Goal: Check status: Check status

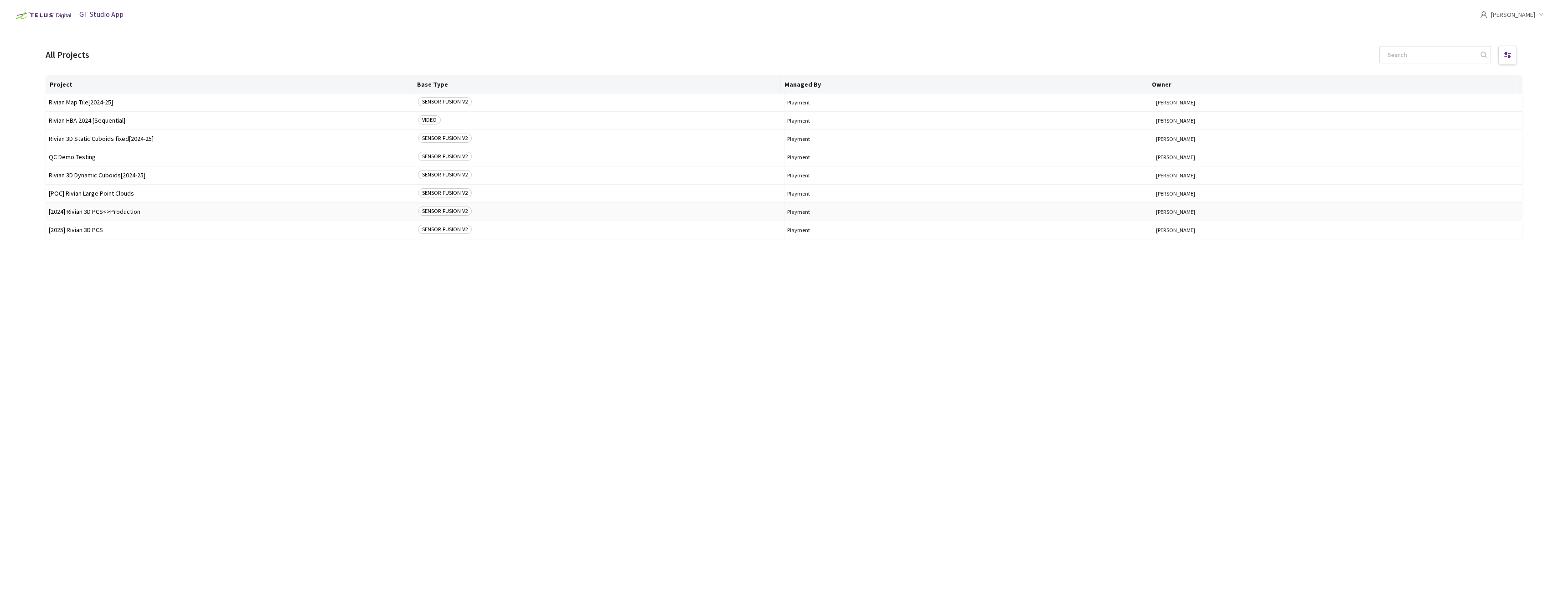
click at [133, 211] on span "[2024] Rivian 3D PCS<>Production" at bounding box center [230, 211] width 363 height 7
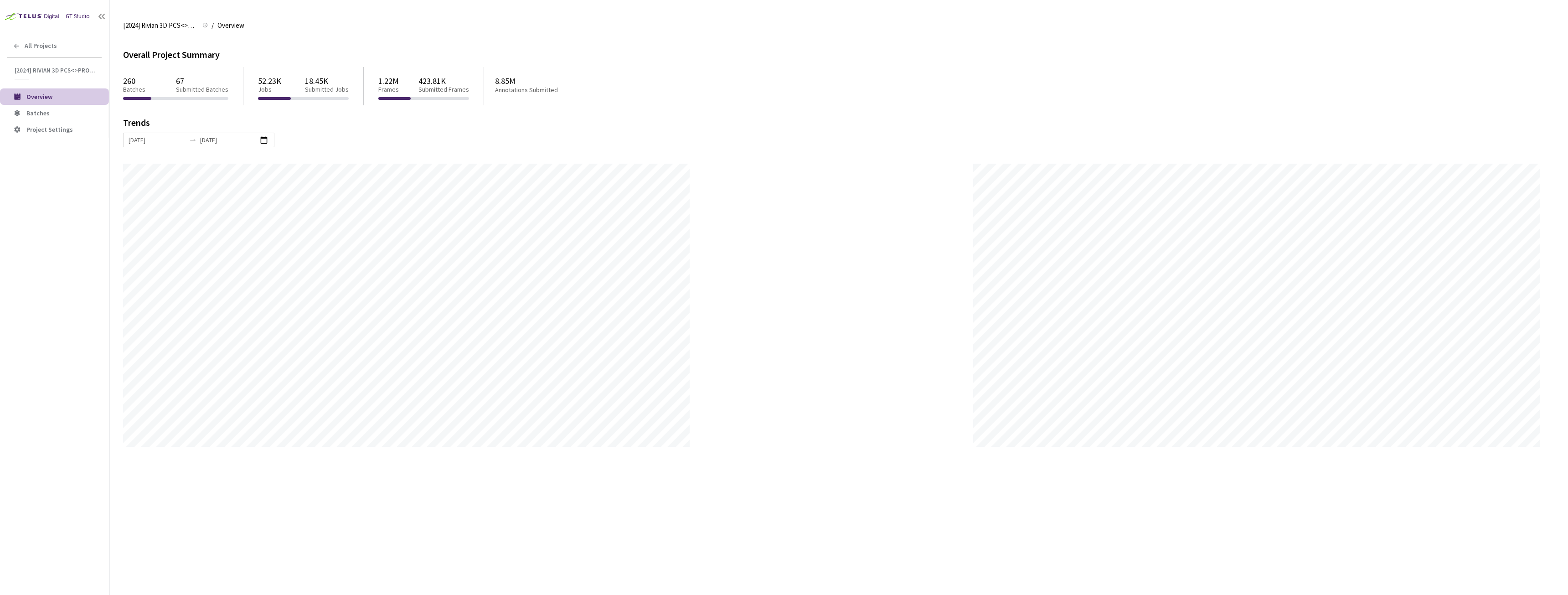
scroll to position [595, 1568]
click at [29, 111] on span "Batches" at bounding box center [38, 113] width 23 height 8
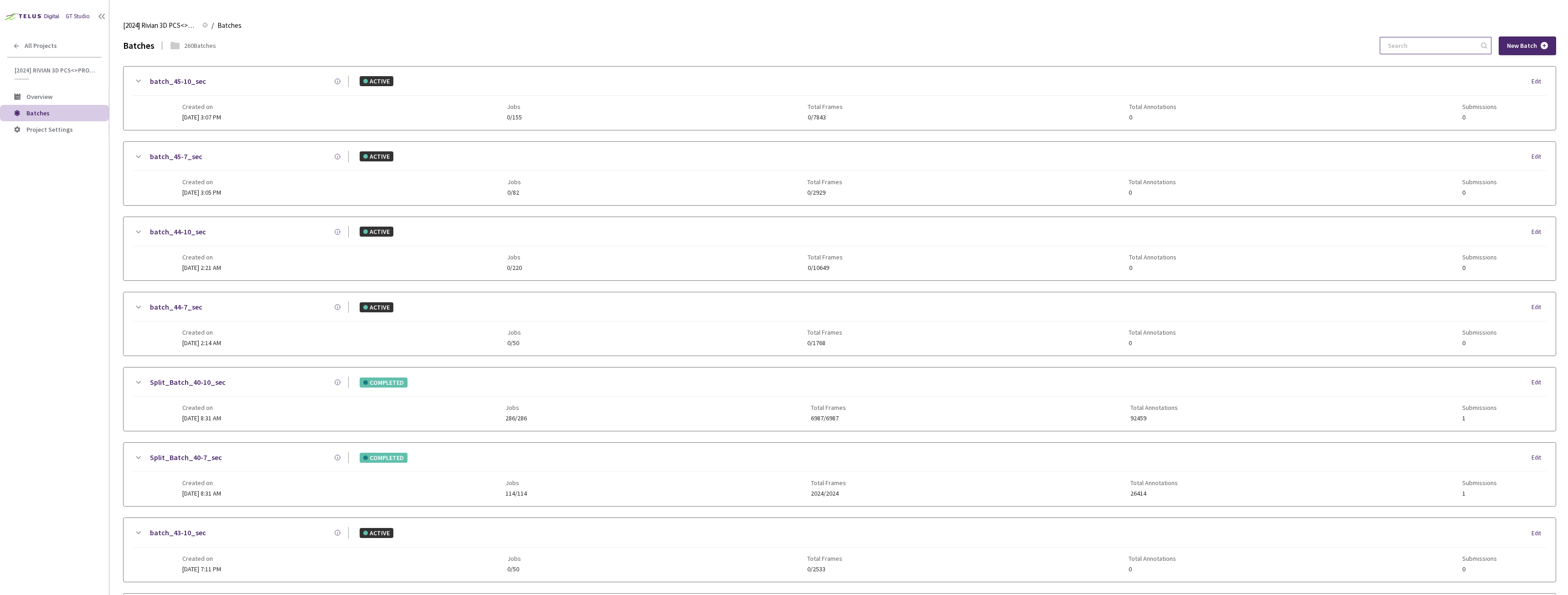
click at [1393, 47] on input at bounding box center [1431, 45] width 97 height 16
click at [1400, 44] on input "5-7" at bounding box center [1431, 45] width 97 height 16
click at [1402, 49] on input "6-7" at bounding box center [1431, 45] width 97 height 16
click at [1400, 49] on input "7-7" at bounding box center [1431, 45] width 97 height 16
click at [1401, 42] on input "9-7" at bounding box center [1431, 45] width 97 height 16
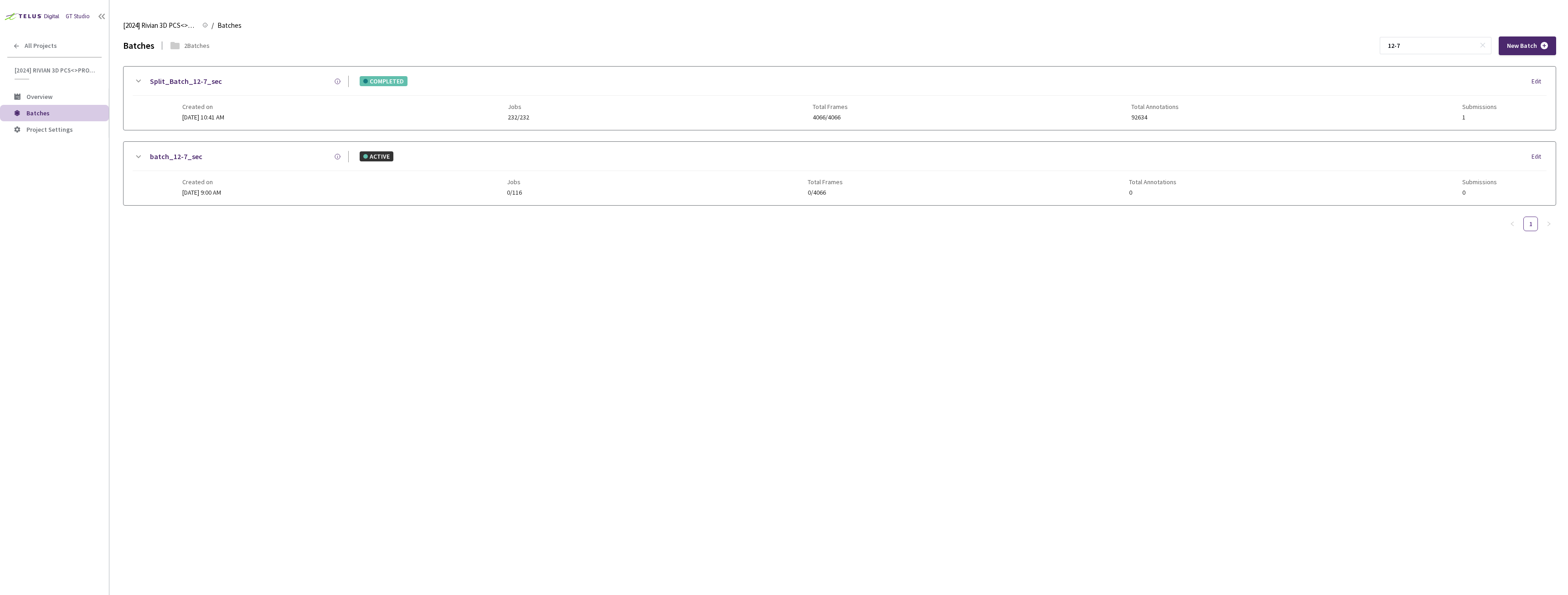
type input "12-7"
click at [73, 19] on div "GT Studio" at bounding box center [78, 16] width 24 height 9
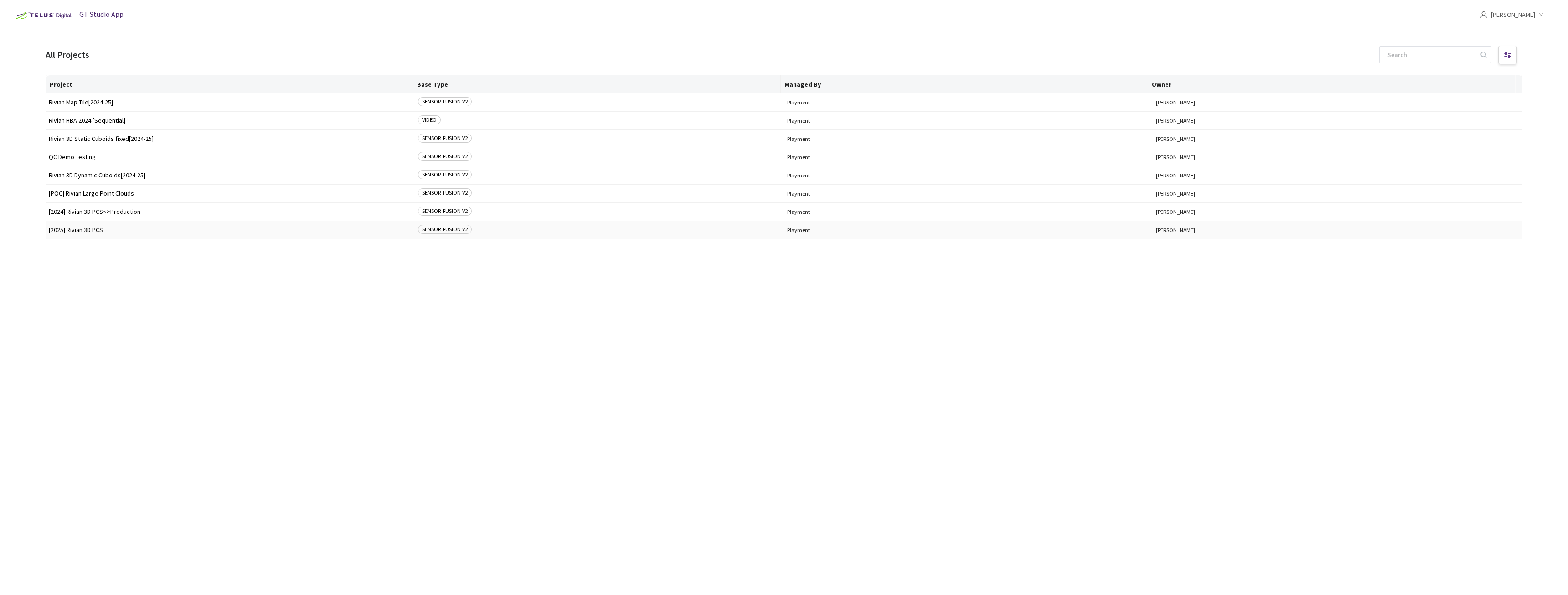
click at [73, 230] on span "[2025] Rivian 3D PCS" at bounding box center [230, 230] width 363 height 7
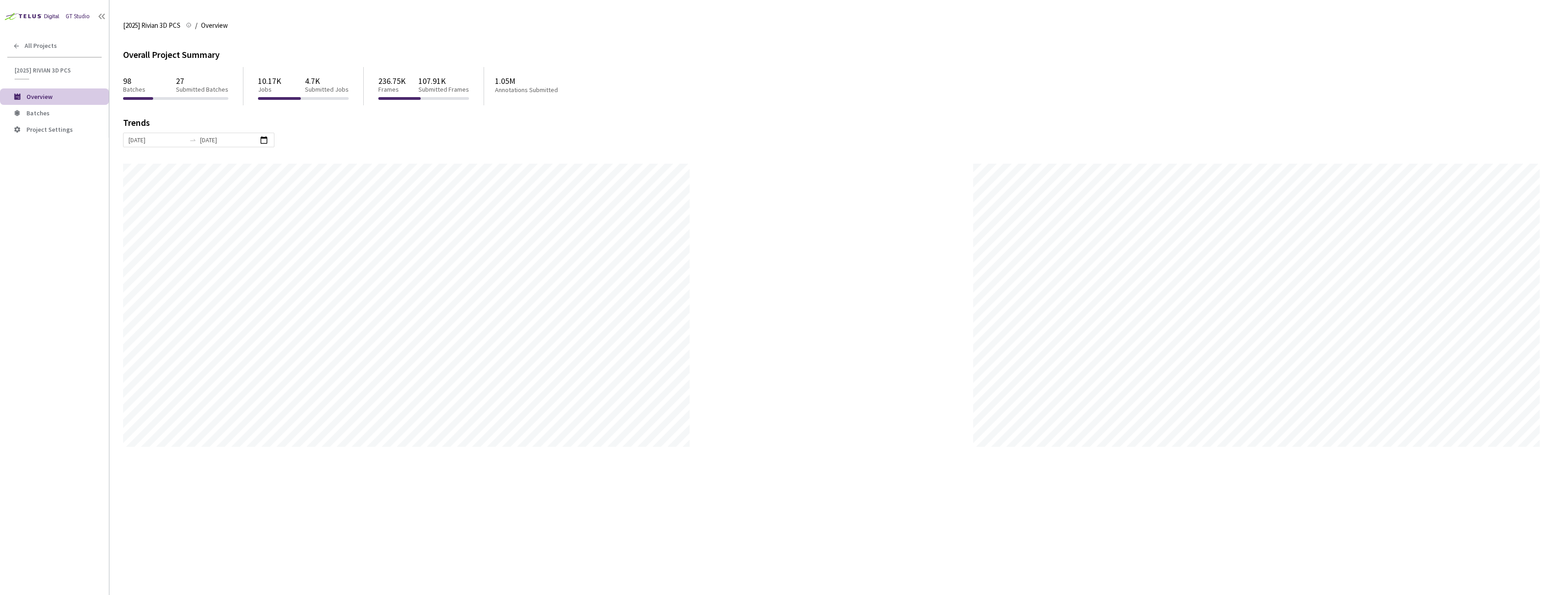
scroll to position [595, 1568]
click at [54, 111] on span "Batches" at bounding box center [64, 113] width 75 height 8
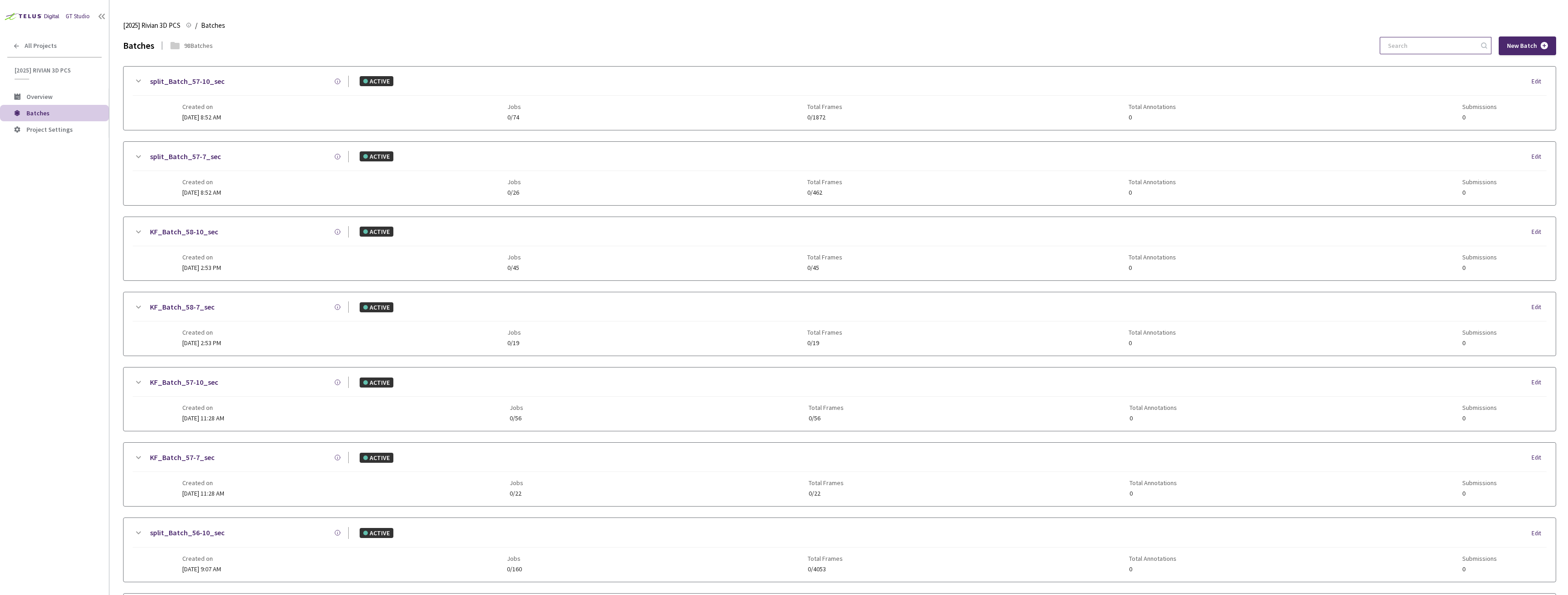
click at [1423, 41] on input at bounding box center [1431, 45] width 97 height 16
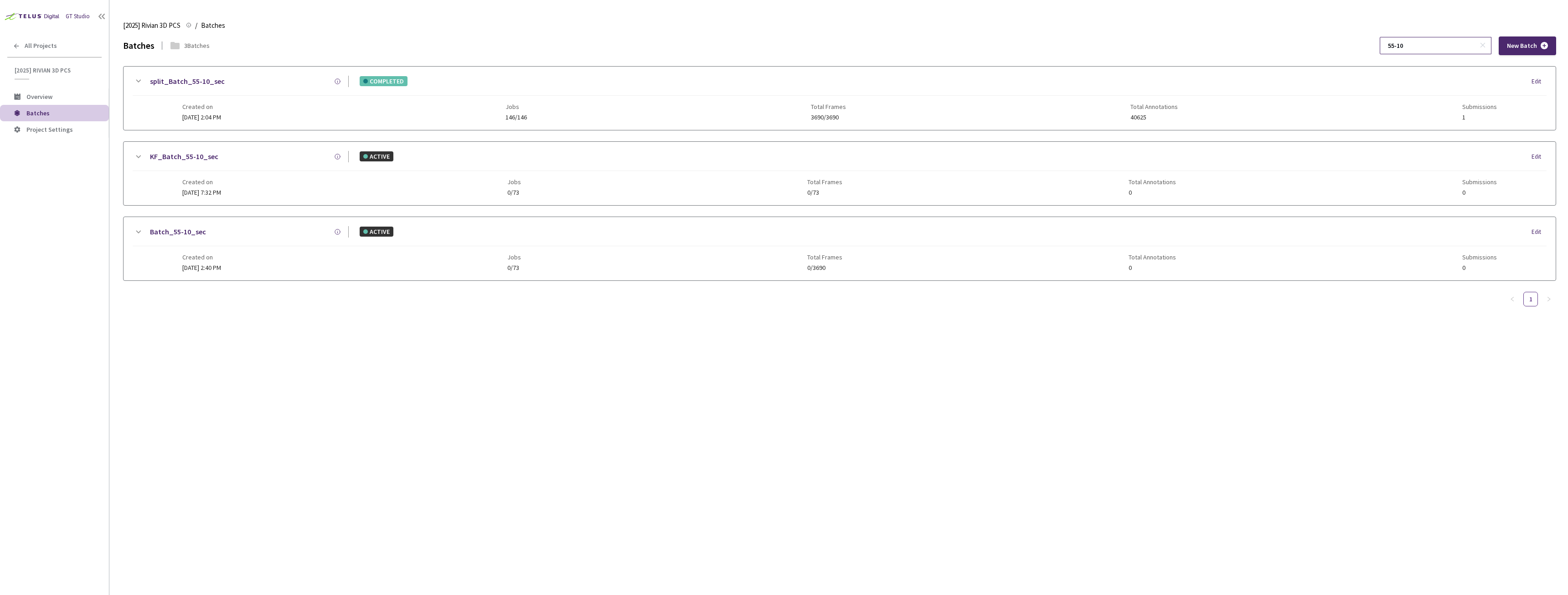
click at [1403, 48] on input "55-10" at bounding box center [1431, 45] width 97 height 16
type input "51-10"
click at [178, 83] on link "split_Batch_51-10_sec" at bounding box center [187, 81] width 75 height 12
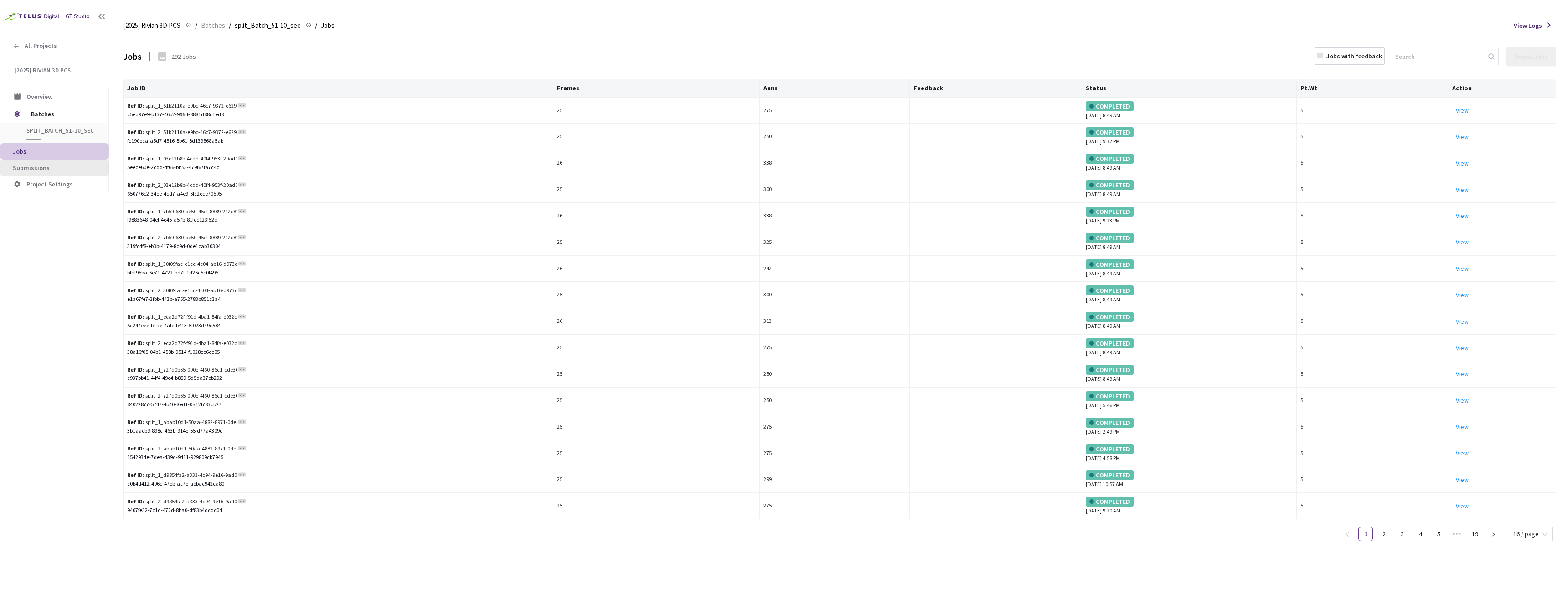
click at [38, 167] on span "Submissions" at bounding box center [31, 167] width 37 height 8
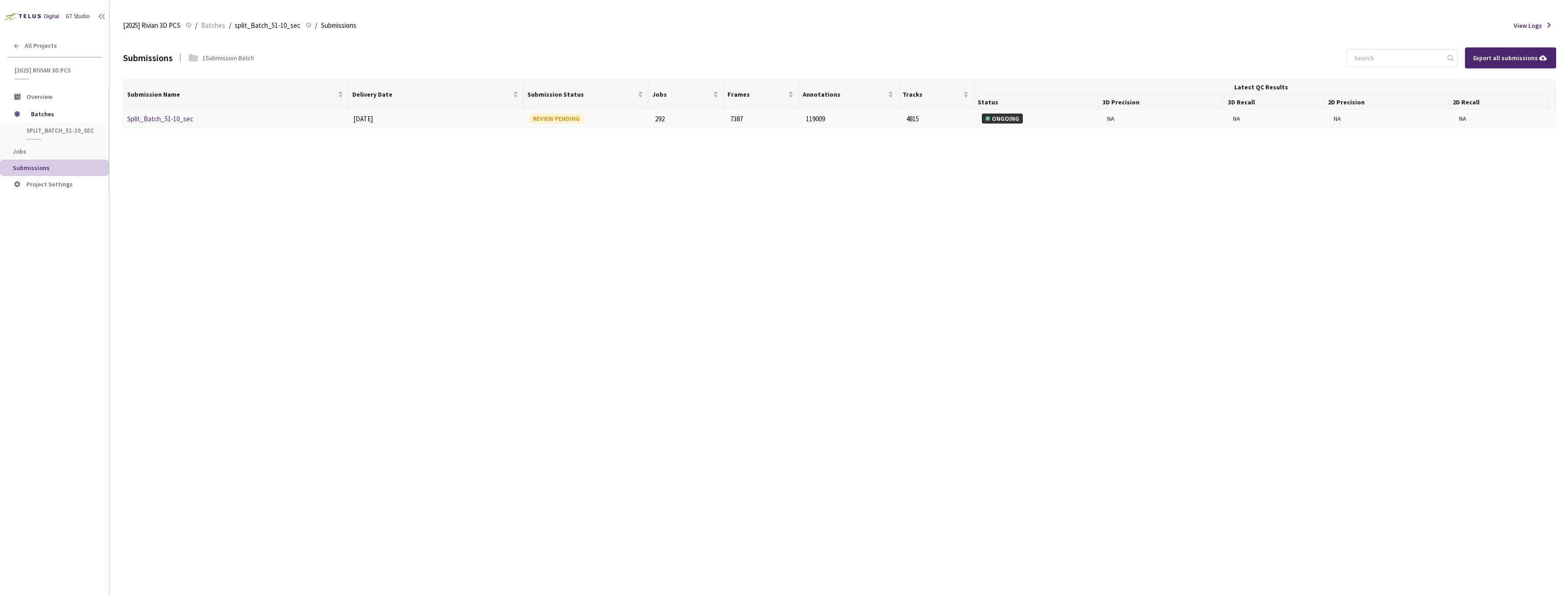
click at [161, 121] on link "Split_Batch_51-10_sec" at bounding box center [160, 119] width 66 height 9
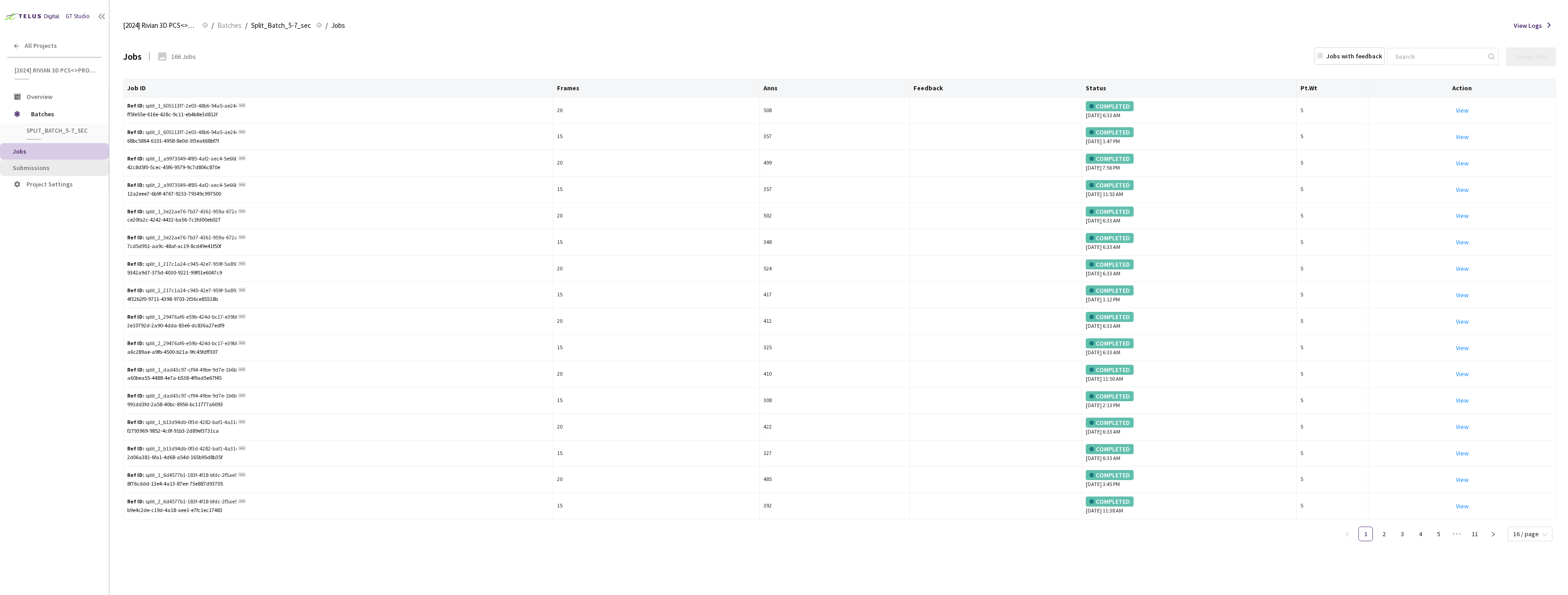
click at [39, 163] on li "Submissions" at bounding box center [54, 167] width 109 height 16
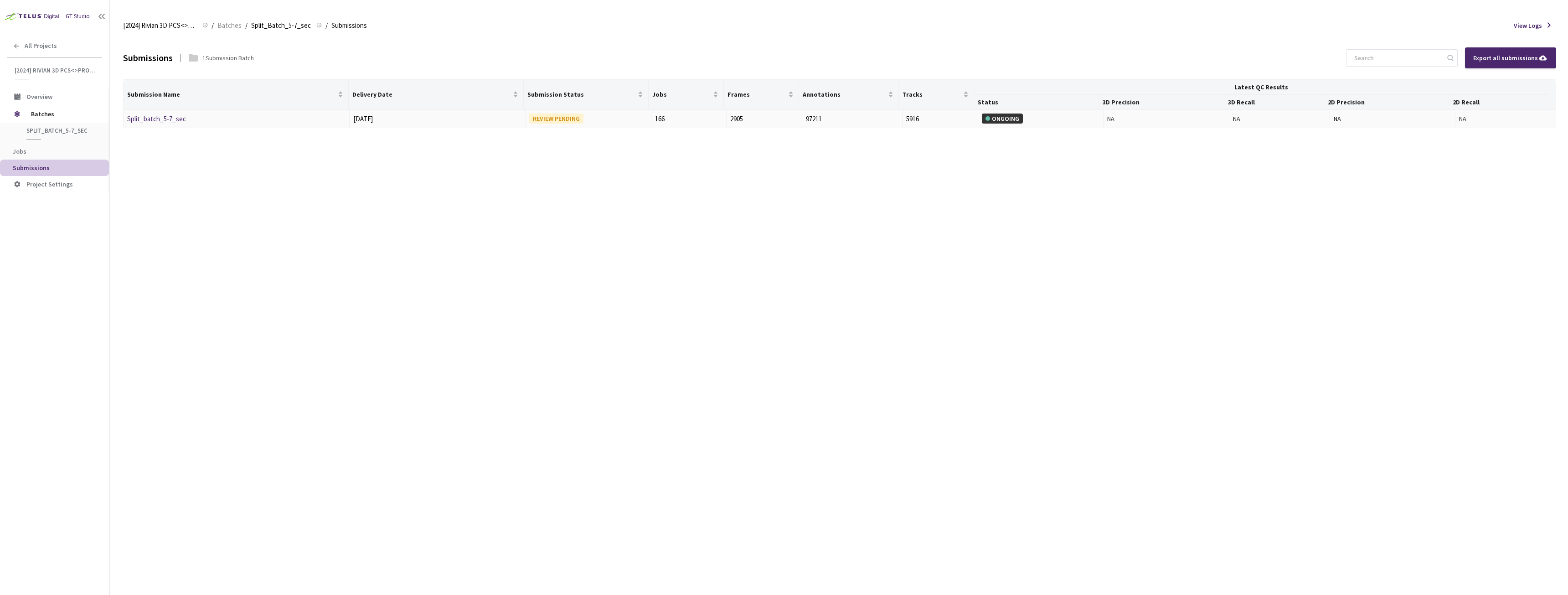
click at [147, 123] on div "Split_batch_5-7_sec" at bounding box center [175, 119] width 97 height 11
click at [150, 122] on link "Split_batch_5-7_sec" at bounding box center [156, 119] width 59 height 9
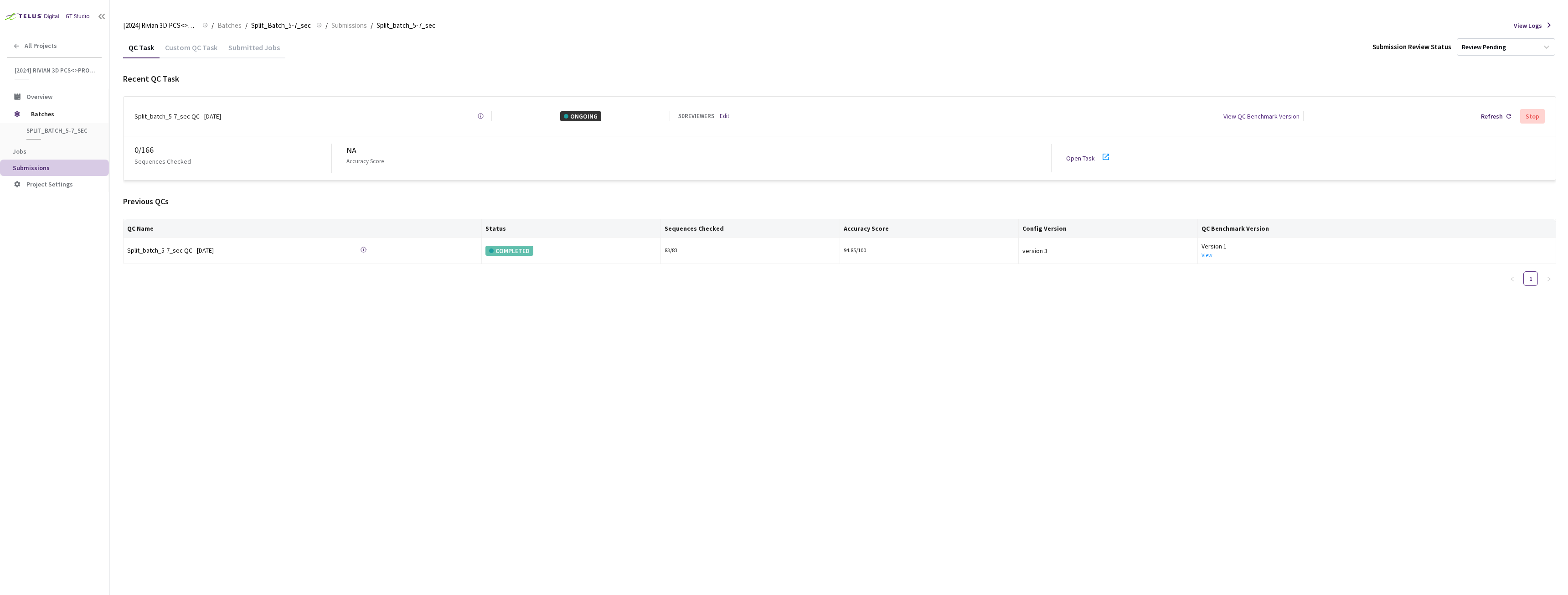
click at [197, 48] on div "Custom QC Task" at bounding box center [191, 50] width 63 height 15
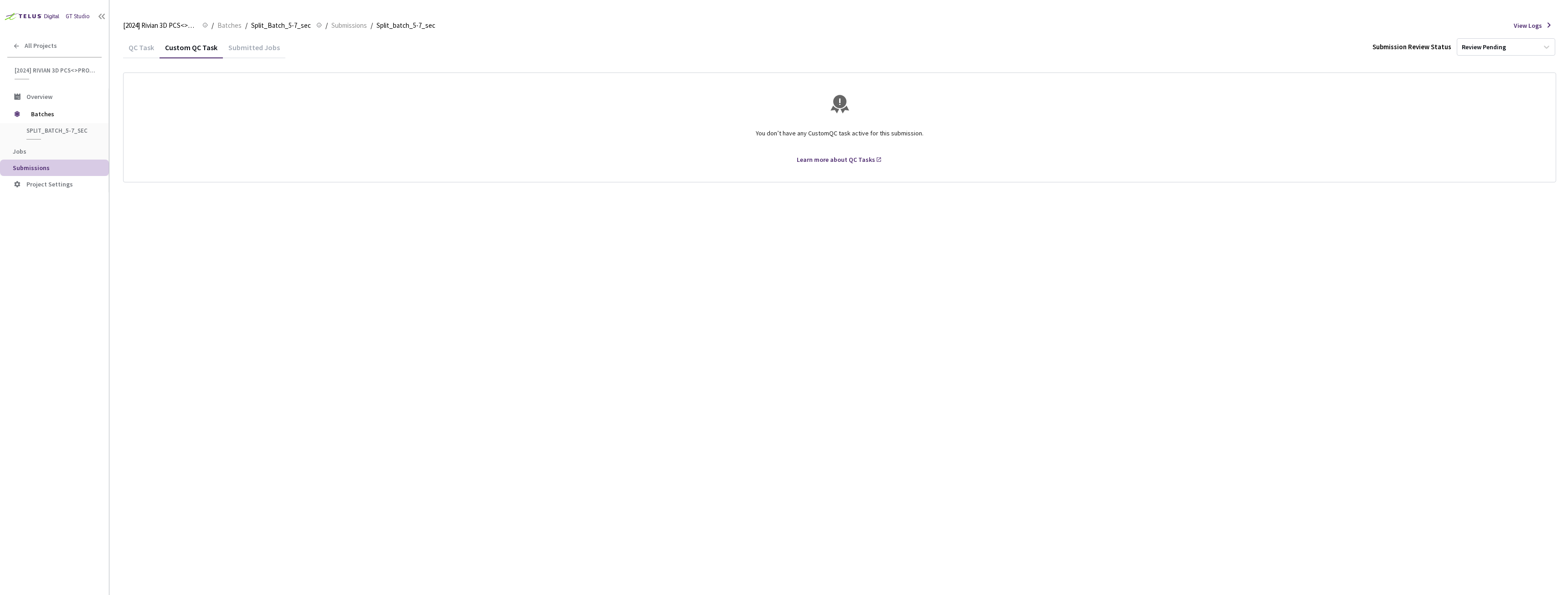
click at [135, 49] on div "QC Task" at bounding box center [141, 50] width 37 height 15
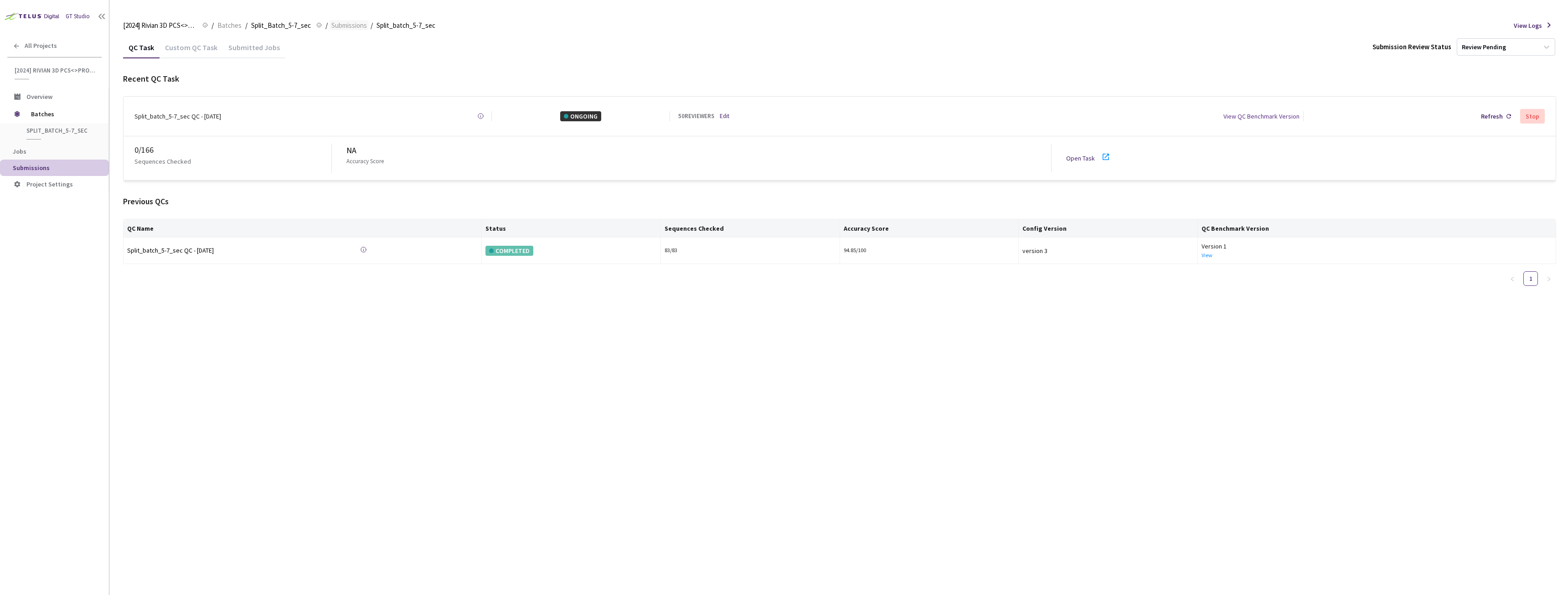
click at [338, 27] on span "Submissions" at bounding box center [349, 26] width 35 height 11
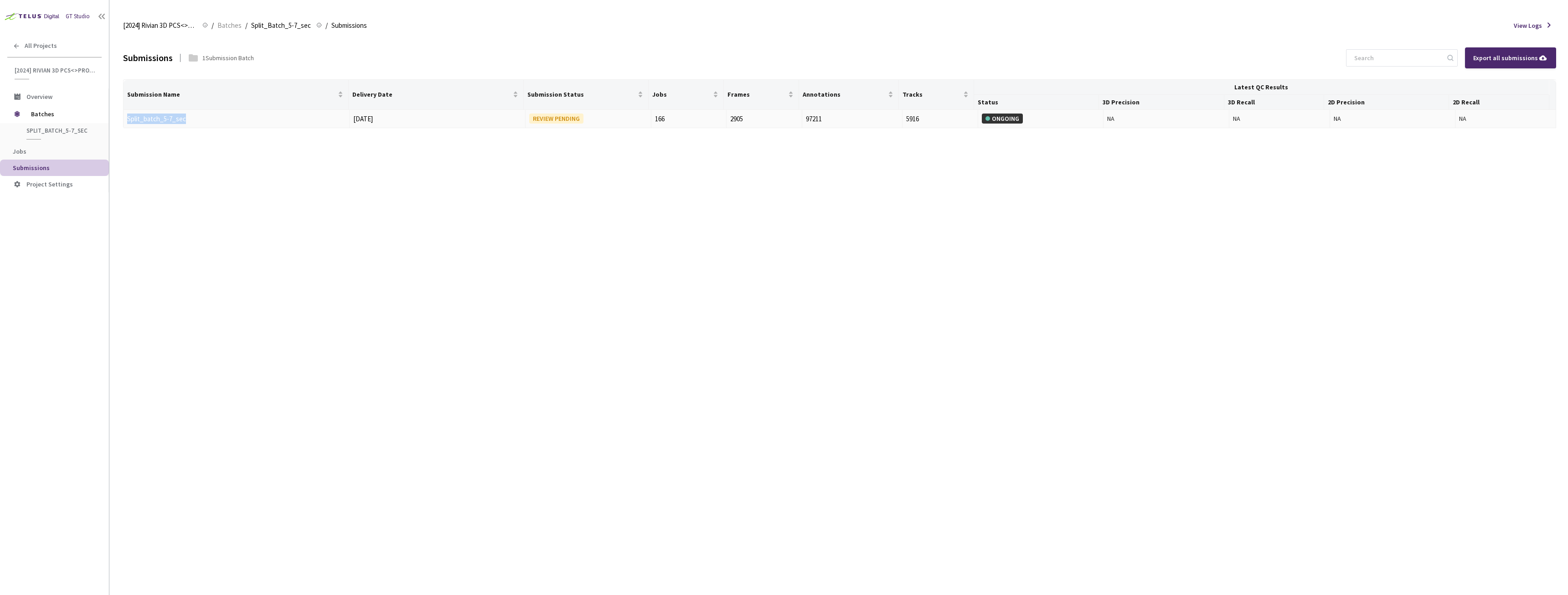
drag, startPoint x: 202, startPoint y: 119, endPoint x: 125, endPoint y: 124, distance: 77.2
click at [125, 124] on td "Split_batch_5-7_sec" at bounding box center [236, 119] width 226 height 19
copy link "Split_batch_5-7_sec"
click at [162, 118] on link "Split_batch_5-7_sec" at bounding box center [156, 119] width 59 height 9
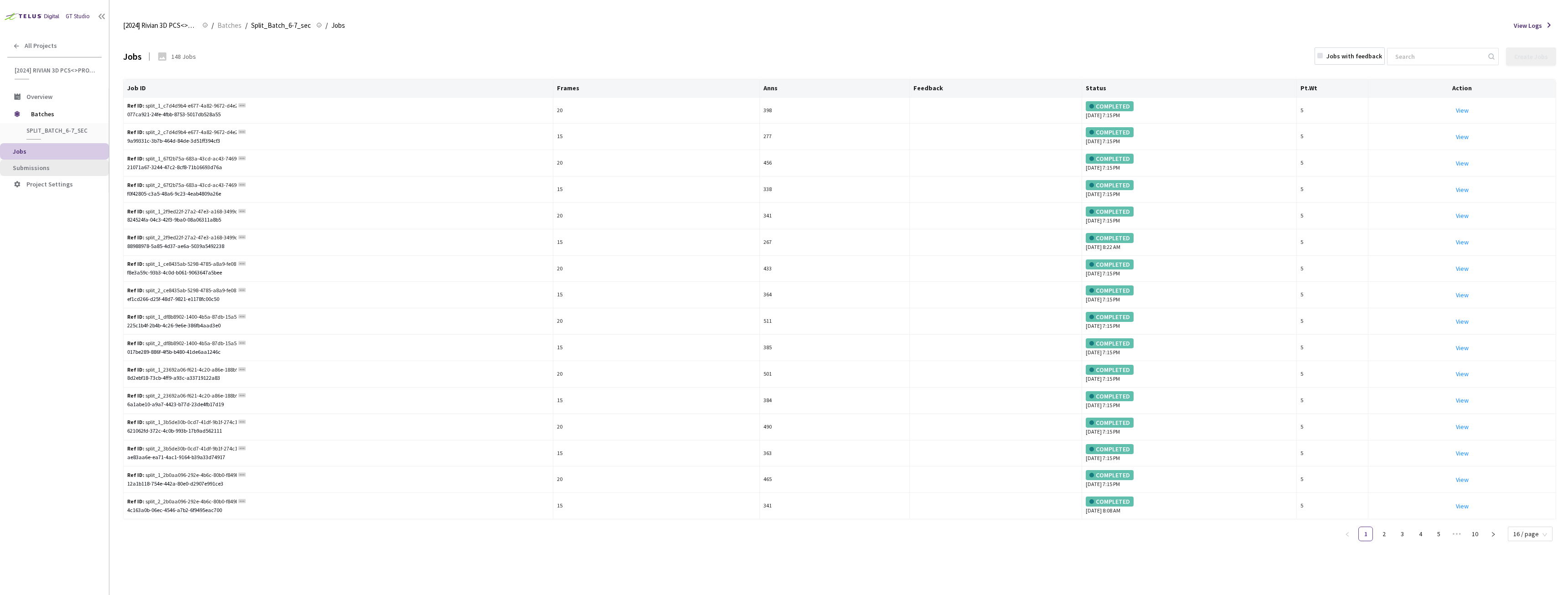
click at [41, 169] on span "Submissions" at bounding box center [31, 167] width 37 height 8
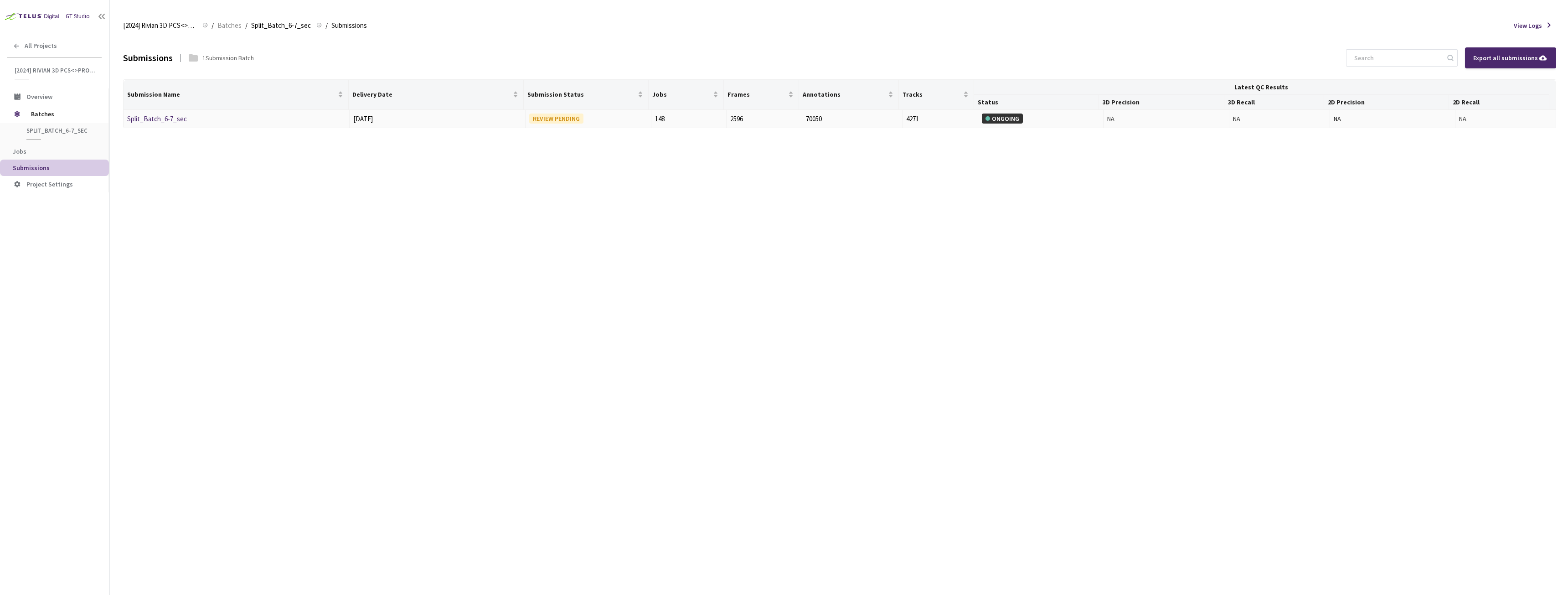
click at [149, 121] on link "Split_Batch_6-7_sec" at bounding box center [157, 119] width 60 height 9
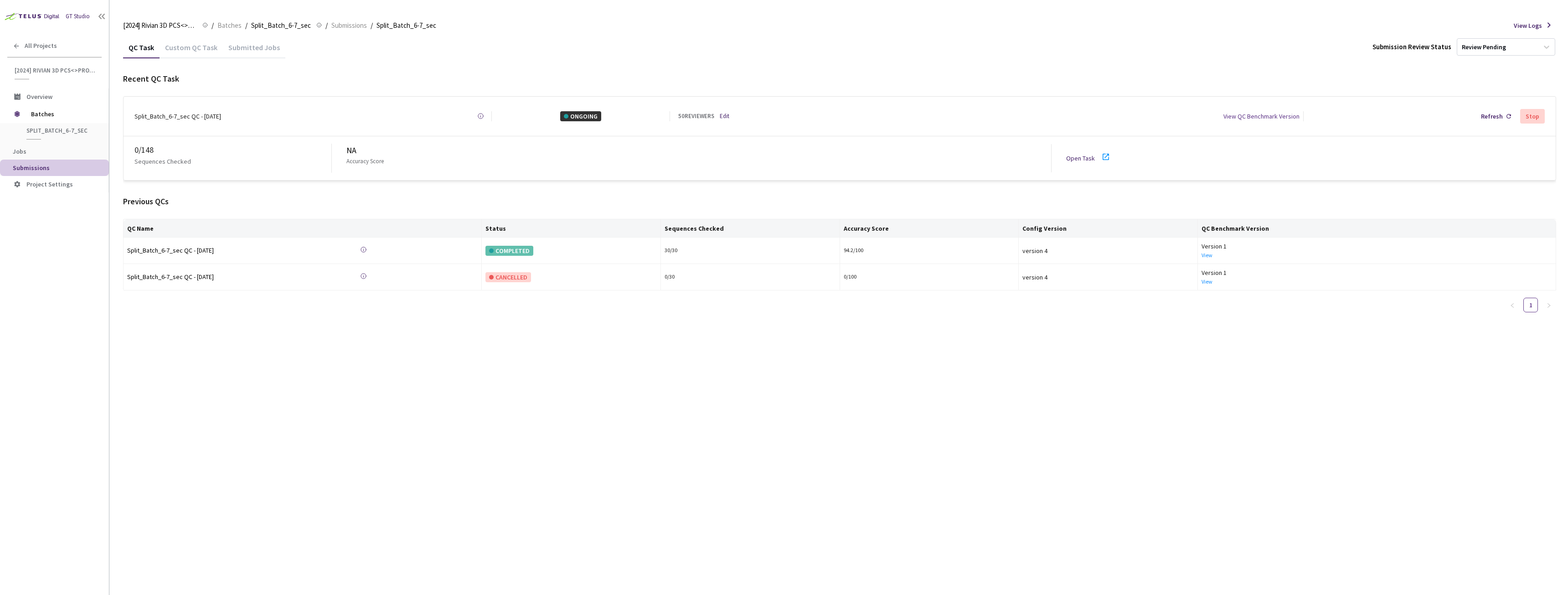
click at [355, 19] on div "[2024] Rivian 3D PCS<>Production [2024] Rivian 3D PCS<>Production / Batches / S…" at bounding box center [839, 26] width 1433 height 22
click at [352, 21] on span "Submissions" at bounding box center [349, 26] width 35 height 11
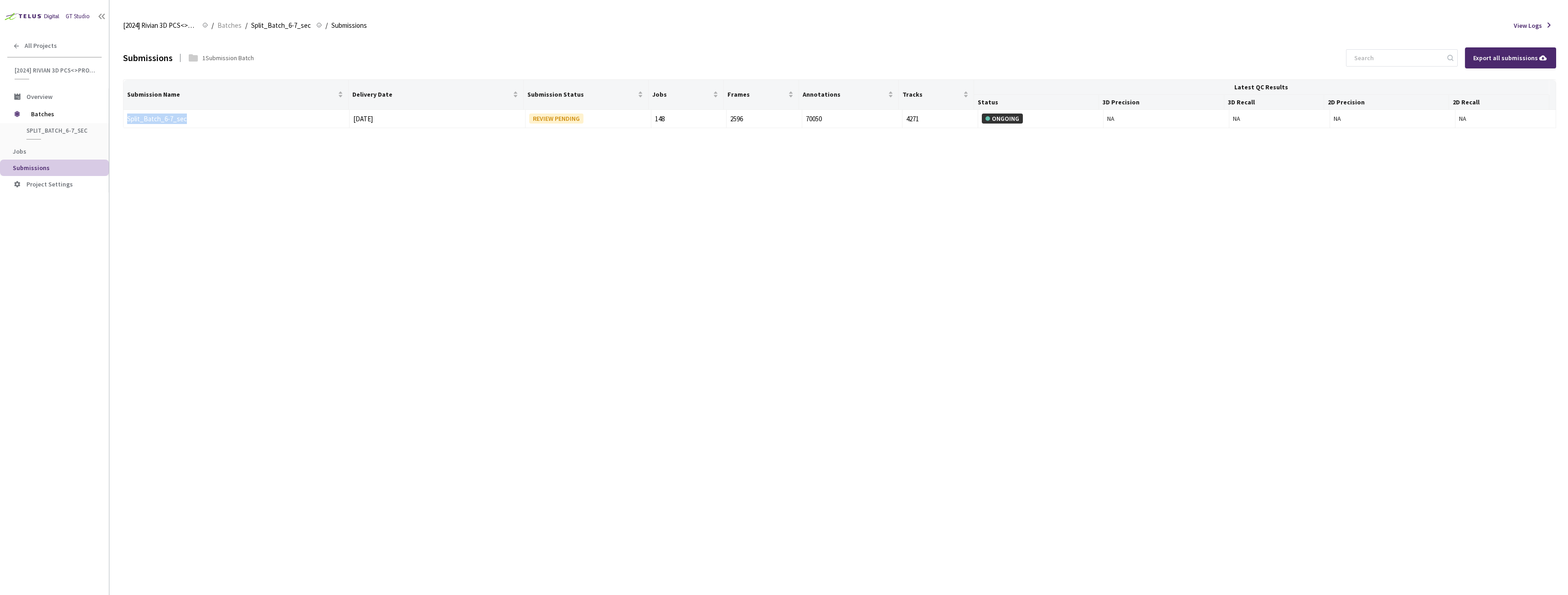
drag, startPoint x: 222, startPoint y: 117, endPoint x: 128, endPoint y: 129, distance: 94.8
click at [128, 129] on div "Submissions 1 Submission Batch Export all submissions Submission Name Delivery …" at bounding box center [839, 315] width 1433 height 558
copy table "Split_Batch_6-7_sec"
click at [165, 117] on link "Split_Batch_6-7_sec" at bounding box center [157, 119] width 60 height 9
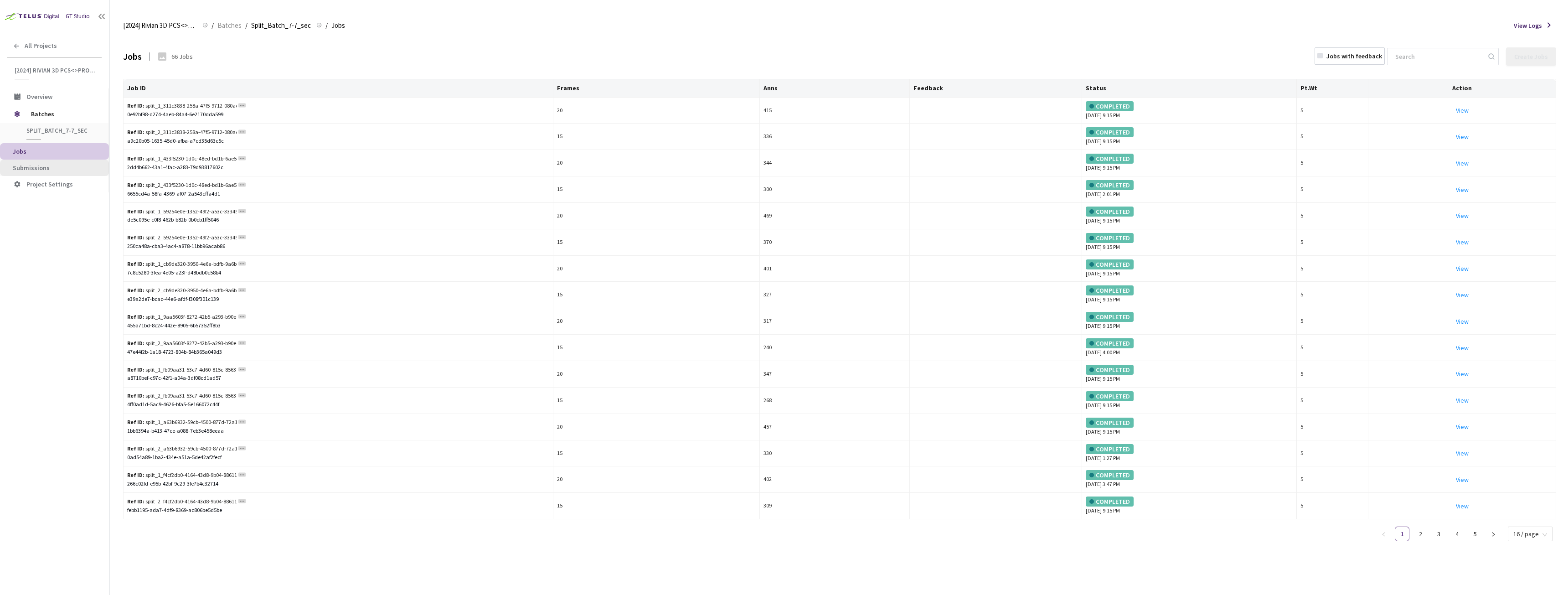
click at [21, 168] on span "Submissions" at bounding box center [31, 167] width 37 height 8
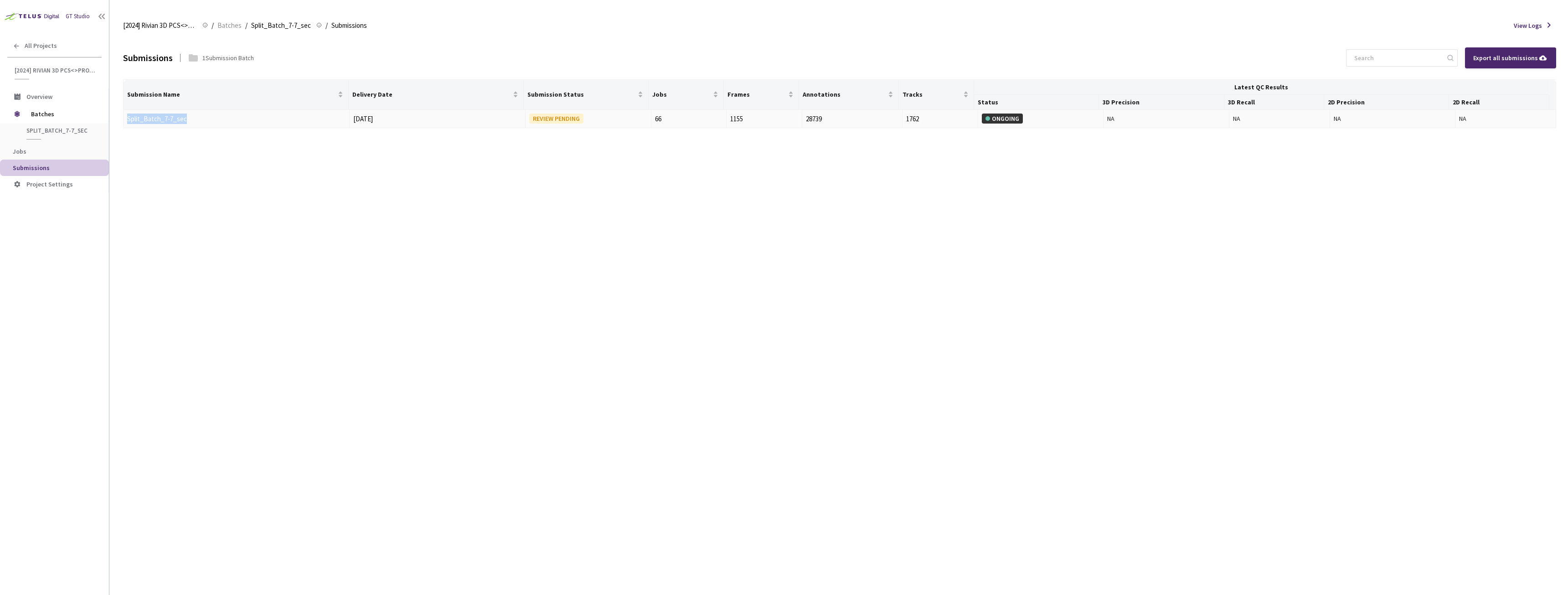
drag, startPoint x: 223, startPoint y: 109, endPoint x: 126, endPoint y: 124, distance: 98.2
click at [126, 124] on td "Split_Batch_7-7_sec" at bounding box center [236, 119] width 226 height 19
copy link "Split_Batch_7-7_sec"
click at [147, 124] on td "Split_Batch_7-7_sec" at bounding box center [236, 119] width 226 height 19
click at [153, 116] on link "Split_Batch_7-7_sec" at bounding box center [157, 119] width 60 height 9
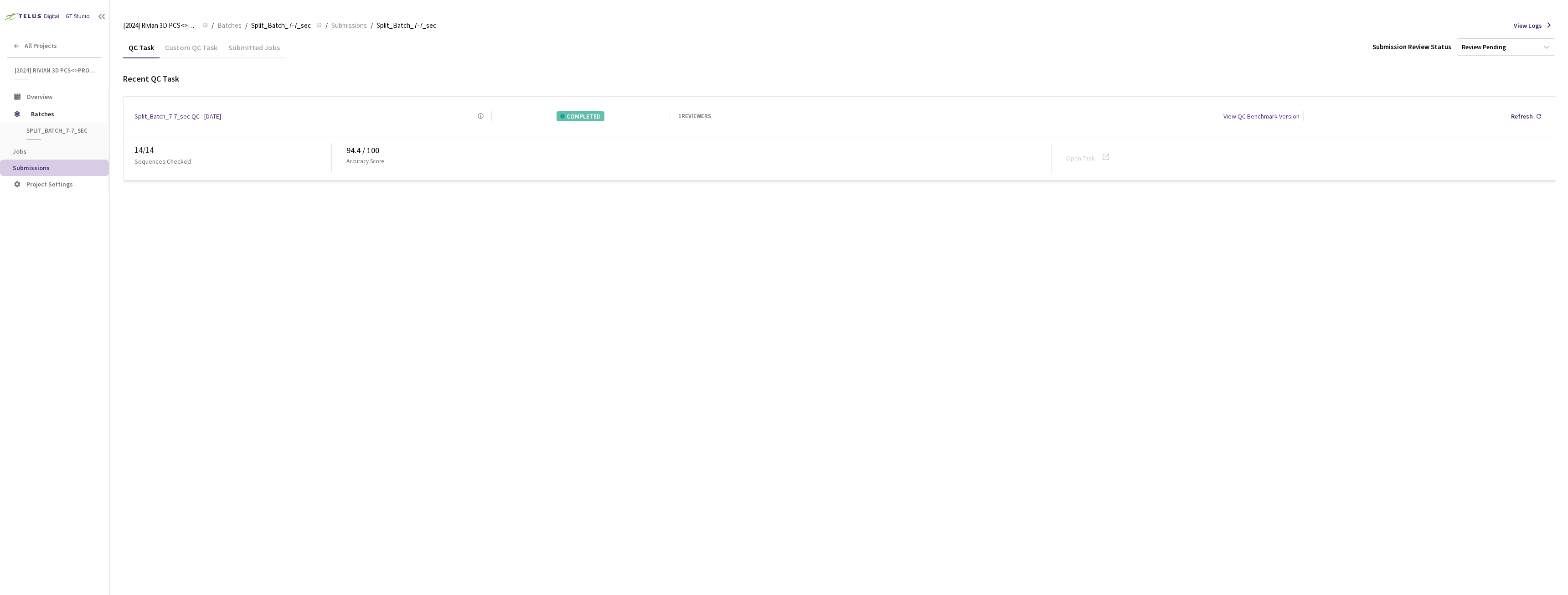
click at [188, 50] on div "Custom QC Task" at bounding box center [191, 50] width 63 height 15
click at [724, 111] on link "Edit" at bounding box center [724, 116] width 10 height 9
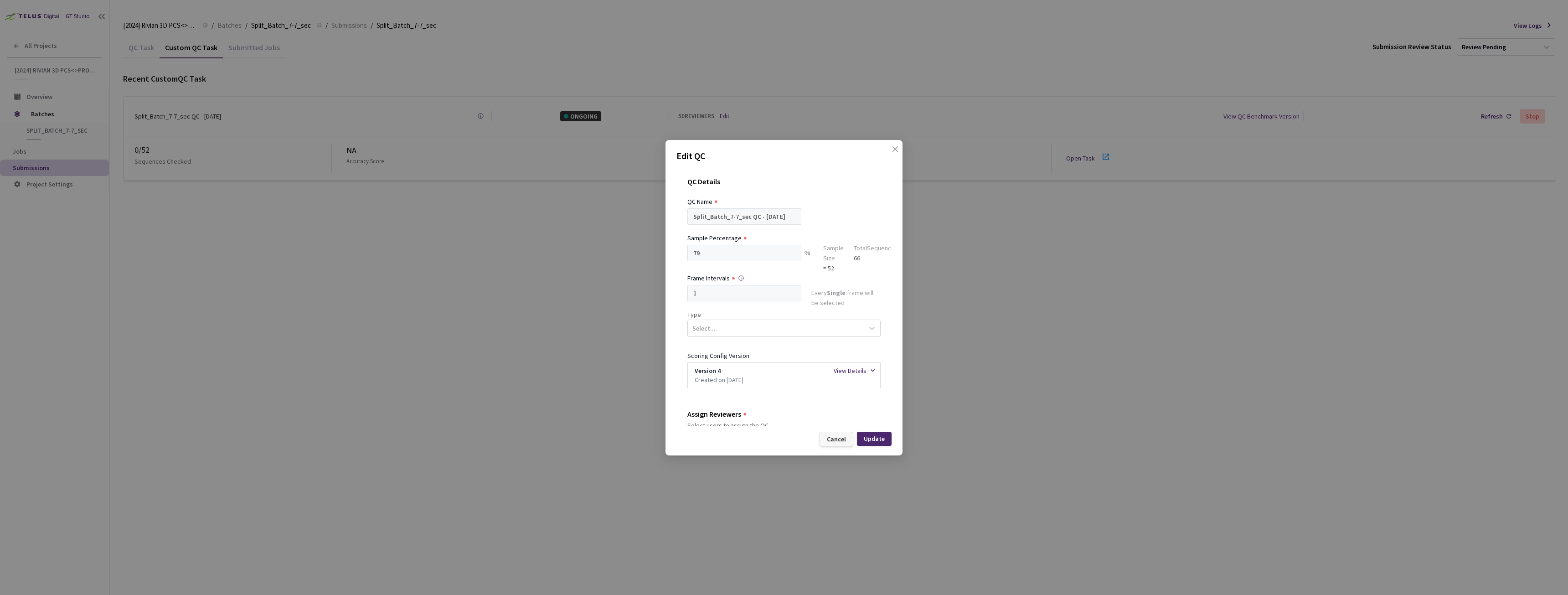
click at [839, 437] on div "Cancel" at bounding box center [836, 439] width 19 height 7
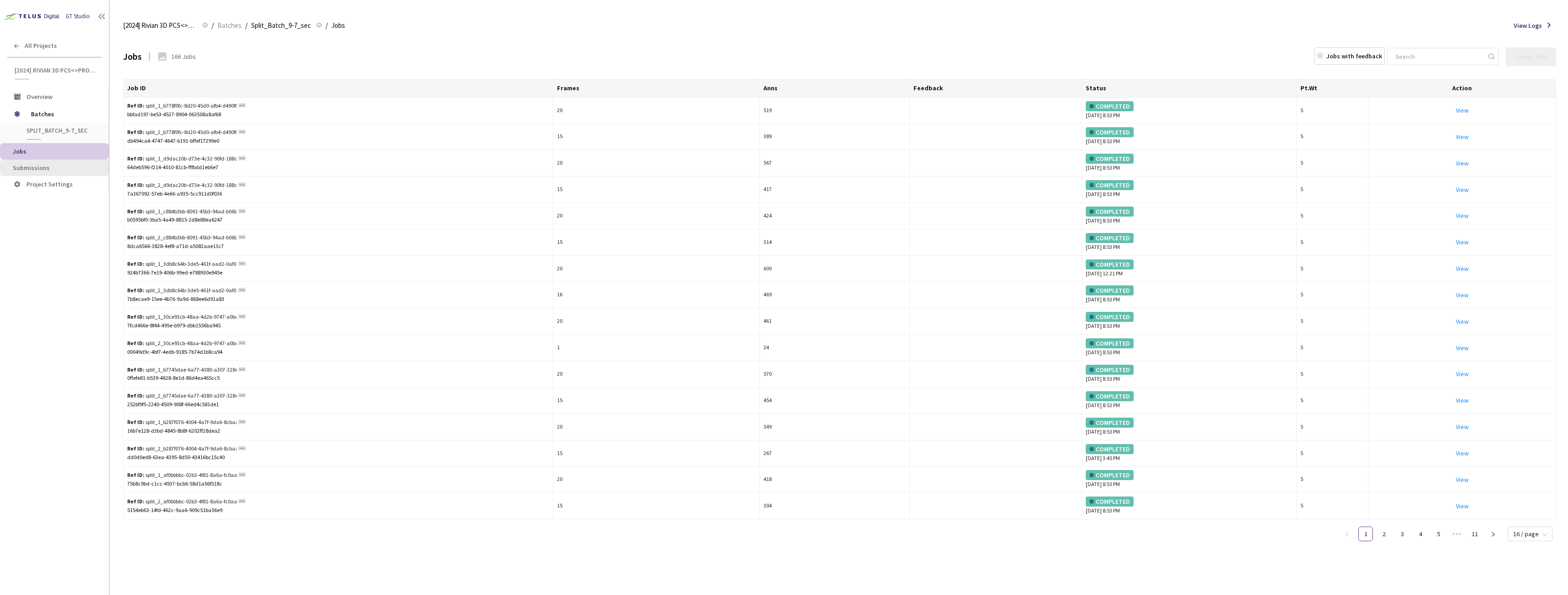
click at [40, 172] on span "Submissions" at bounding box center [31, 167] width 37 height 8
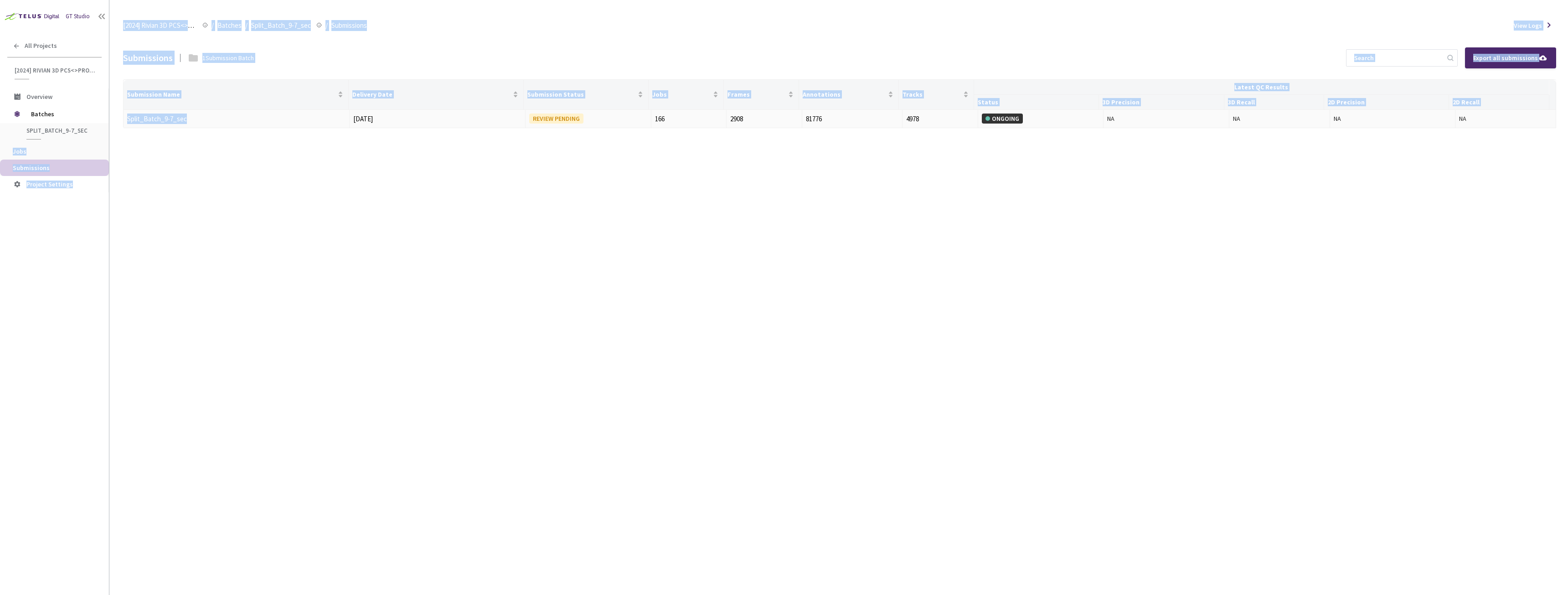
drag, startPoint x: 219, startPoint y: 117, endPoint x: 89, endPoint y: 129, distance: 130.6
click at [89, 129] on div "GT Studio All Projects [2024] Rivian 3D PCS<>Production [2024] Rivian 3D PCS<>P…" at bounding box center [784, 297] width 1568 height 595
drag, startPoint x: 239, startPoint y: 179, endPoint x: 243, endPoint y: 150, distance: 29.3
click at [239, 178] on div "Submissions 1 Submission Batch Export all submissions Submission Name Delivery …" at bounding box center [839, 315] width 1433 height 558
drag, startPoint x: 244, startPoint y: 143, endPoint x: 223, endPoint y: 124, distance: 28.3
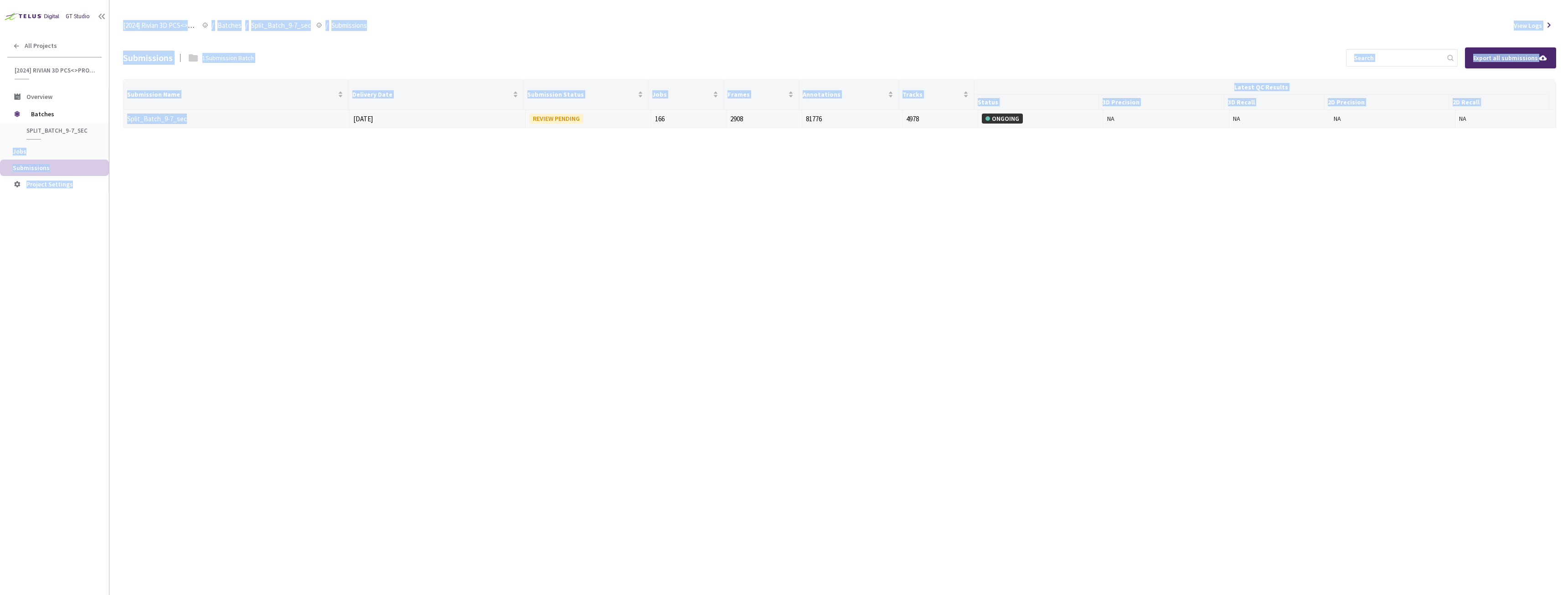
click at [244, 141] on div "Submissions 1 Submission Batch Export all submissions Submission Name Delivery …" at bounding box center [839, 315] width 1433 height 558
click at [209, 121] on div "Split_Batch_9-7_sec" at bounding box center [175, 119] width 97 height 11
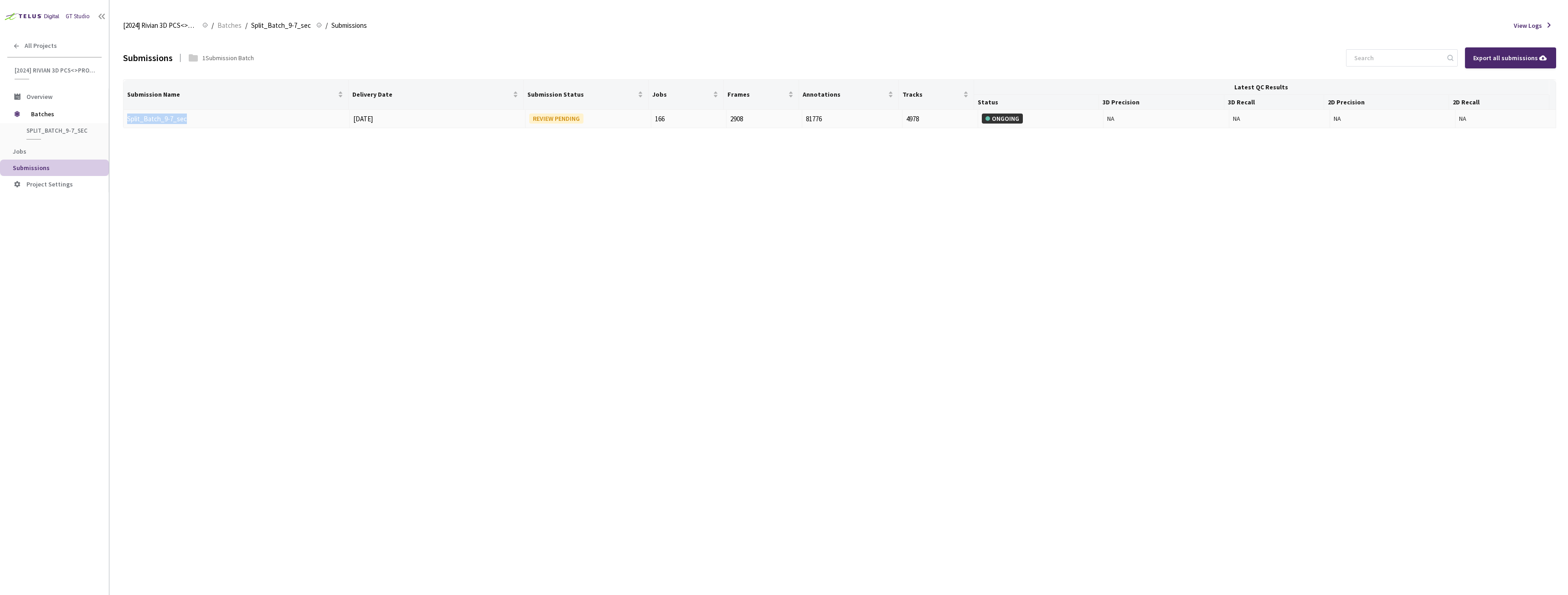
drag, startPoint x: 211, startPoint y: 119, endPoint x: 125, endPoint y: 121, distance: 86.0
click at [125, 121] on td "Split_Batch_9-7_sec" at bounding box center [236, 119] width 226 height 19
copy link "Split_Batch_9-7_sec"
click at [135, 120] on link "Split_Batch_9-7_sec" at bounding box center [157, 119] width 60 height 9
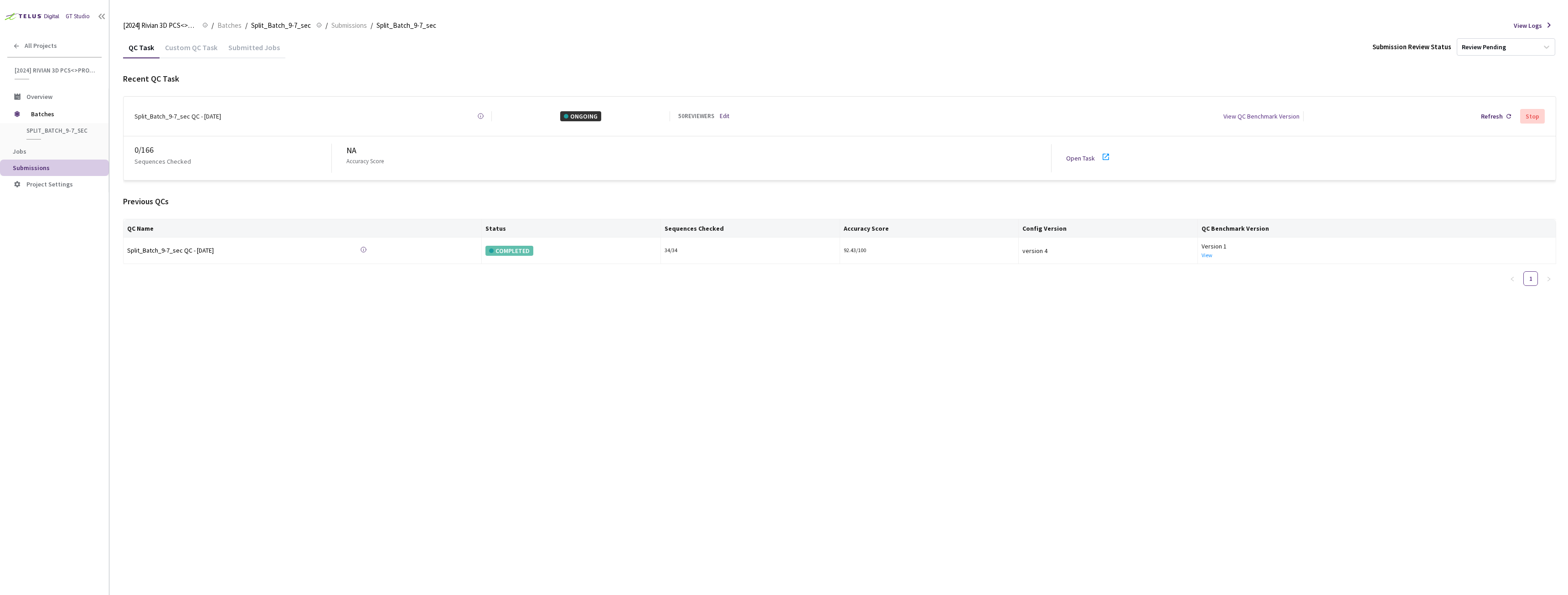
click at [728, 113] on link "Edit" at bounding box center [724, 116] width 10 height 9
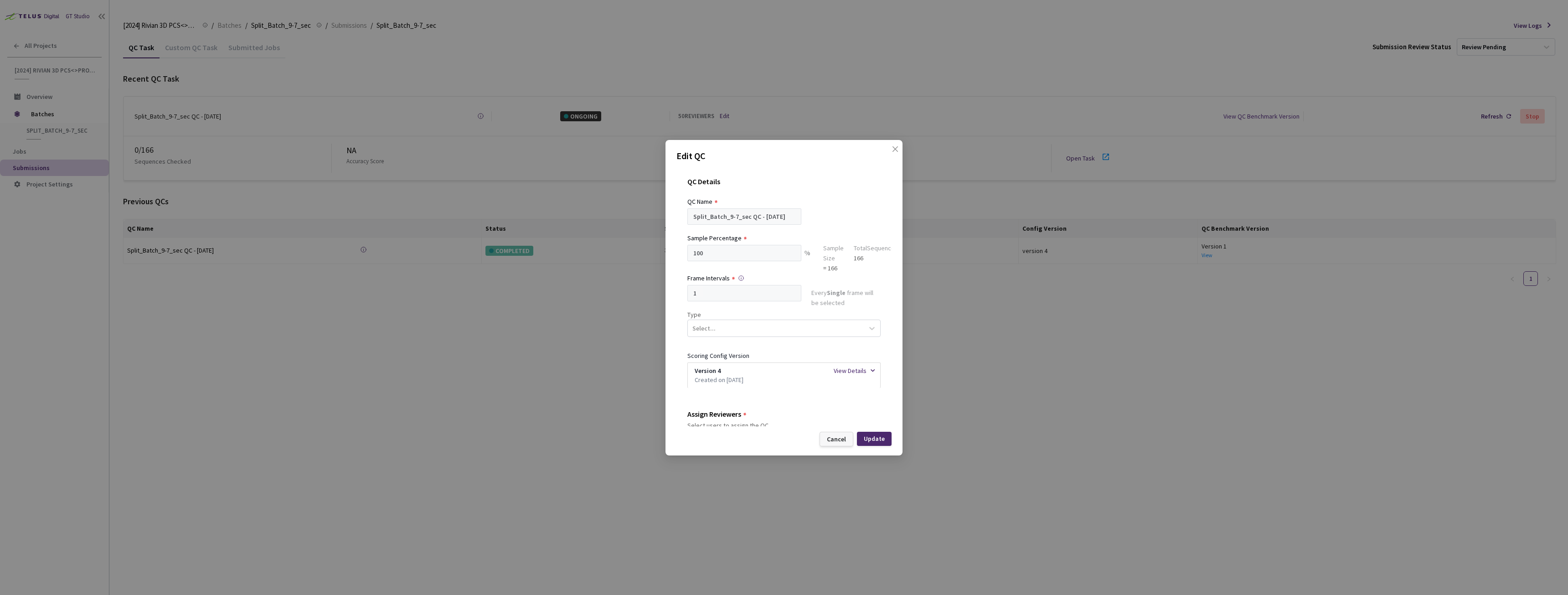
click at [830, 442] on div "Cancel" at bounding box center [836, 439] width 19 height 7
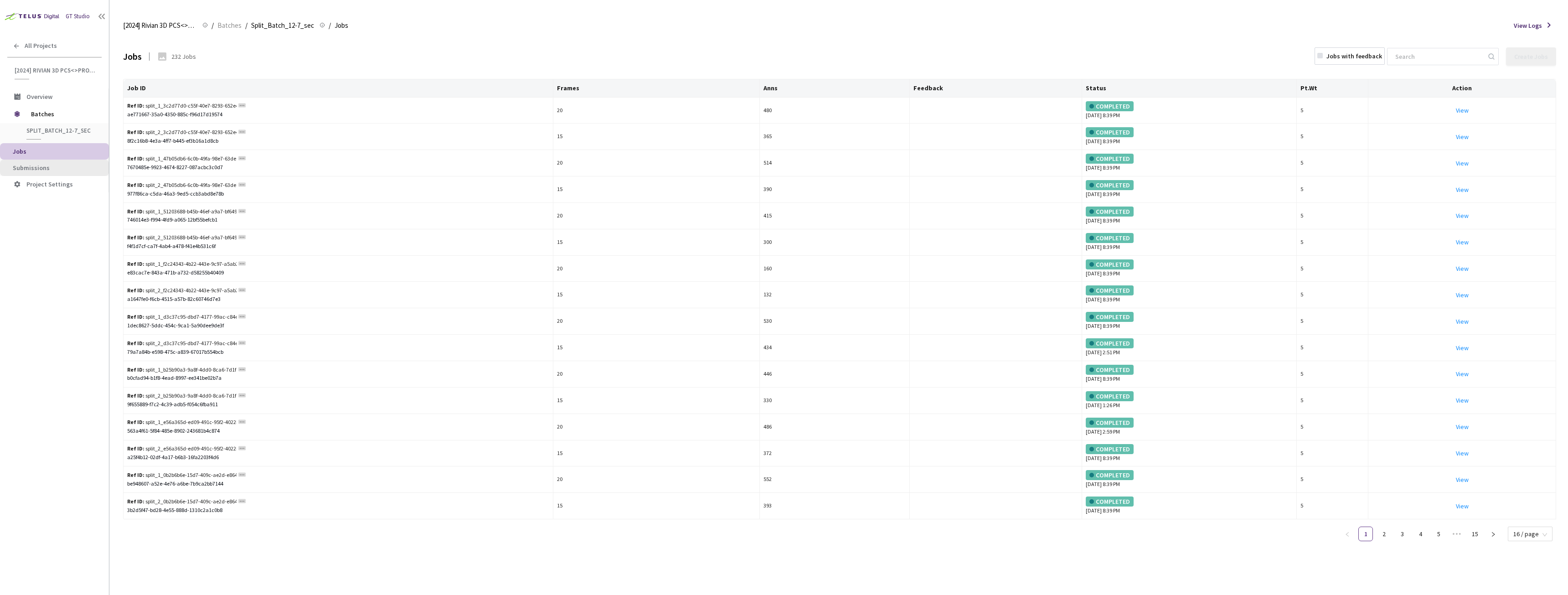
click at [61, 169] on span "Submissions" at bounding box center [57, 168] width 89 height 8
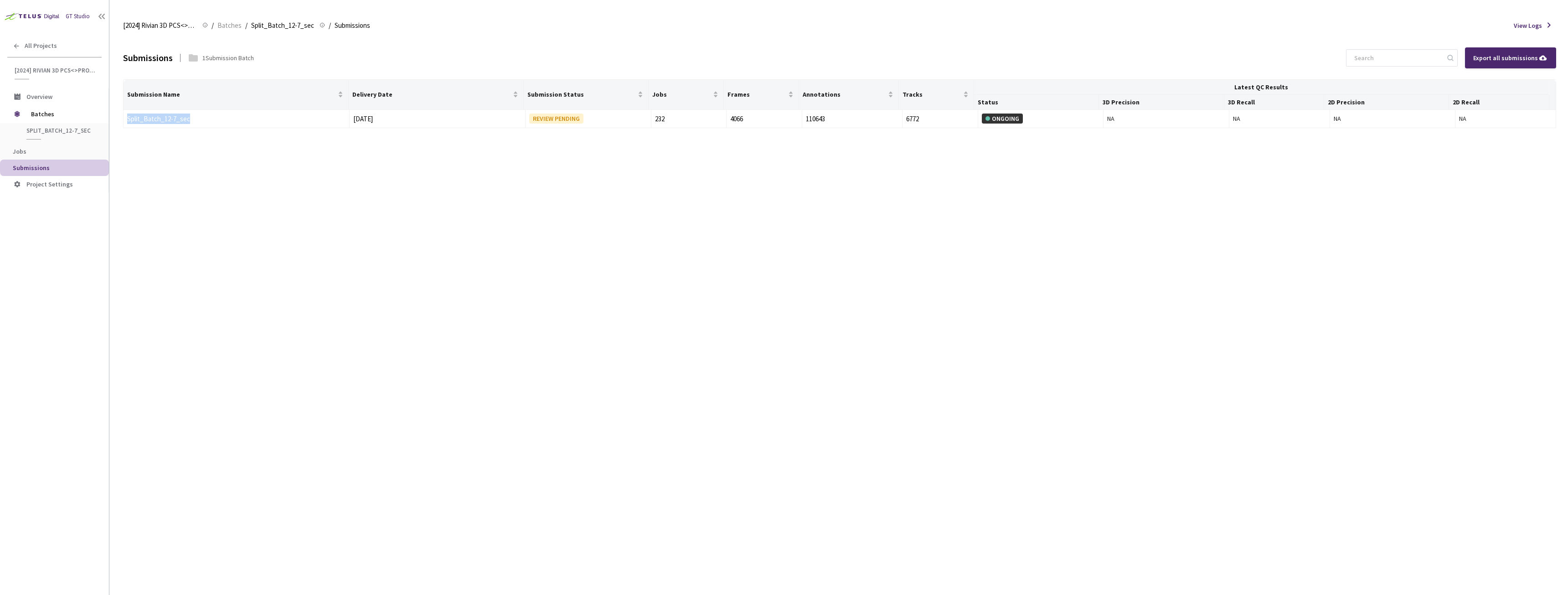
drag, startPoint x: 212, startPoint y: 122, endPoint x: 122, endPoint y: 124, distance: 90.0
click at [122, 124] on main "[2024] Rivian 3D PCS<>Production [2024] Rivian 3D PCS<>Production / Batches / S…" at bounding box center [839, 297] width 1458 height 595
copy table "Split_Batch_12-7_sec"
click at [146, 116] on link "Split_Batch_12-7_sec" at bounding box center [158, 119] width 63 height 9
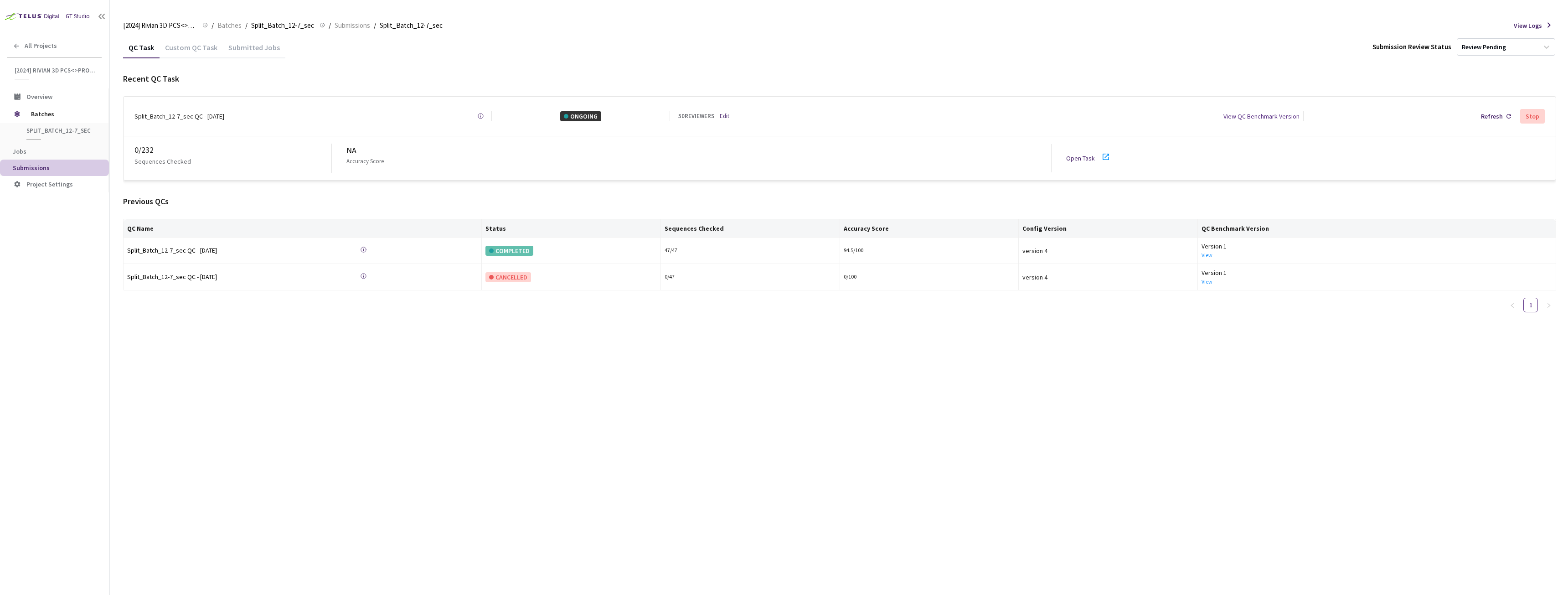
click at [727, 114] on link "Edit" at bounding box center [724, 116] width 10 height 9
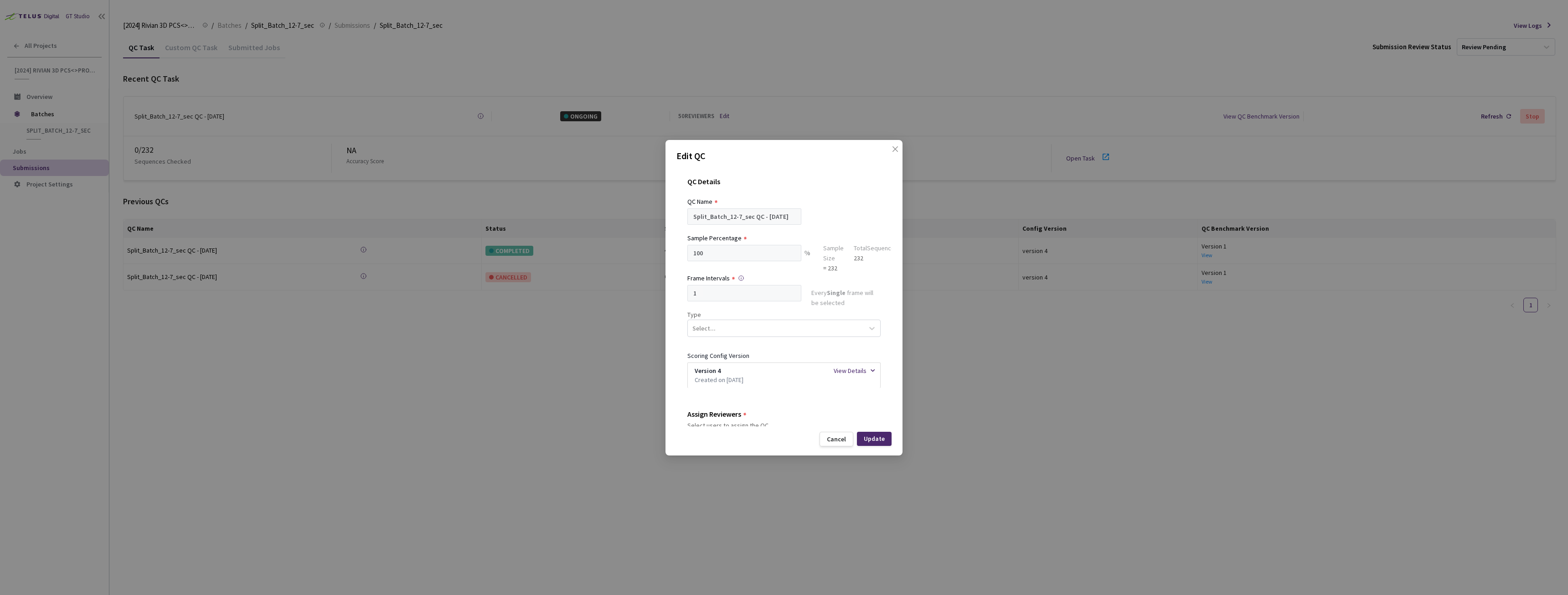
click at [792, 98] on div "Edit QC QC Details QC Name Split_Batch_12-7_sec QC - 11 Aug, 2025 Sample Percen…" at bounding box center [784, 297] width 1568 height 595
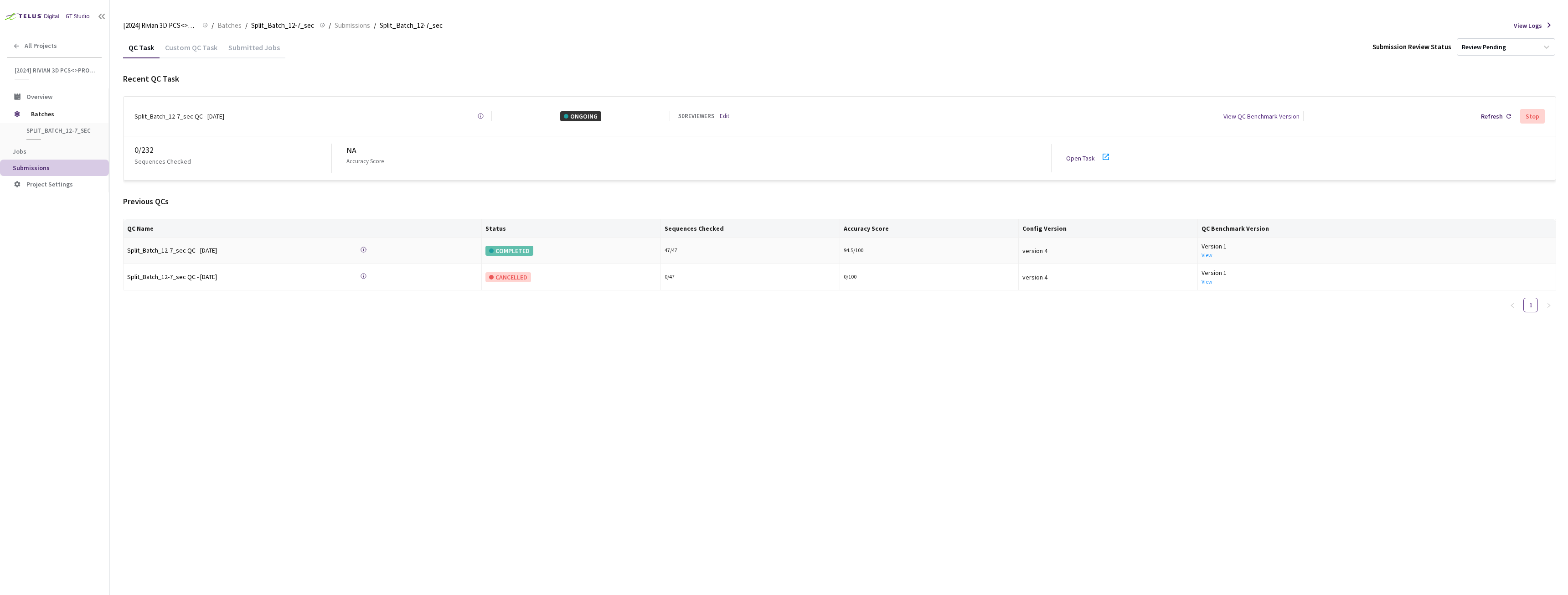
click at [367, 369] on div "QC Task Custom QC Task Submitted Jobs Submission Review Status Review Pending R…" at bounding box center [839, 315] width 1433 height 558
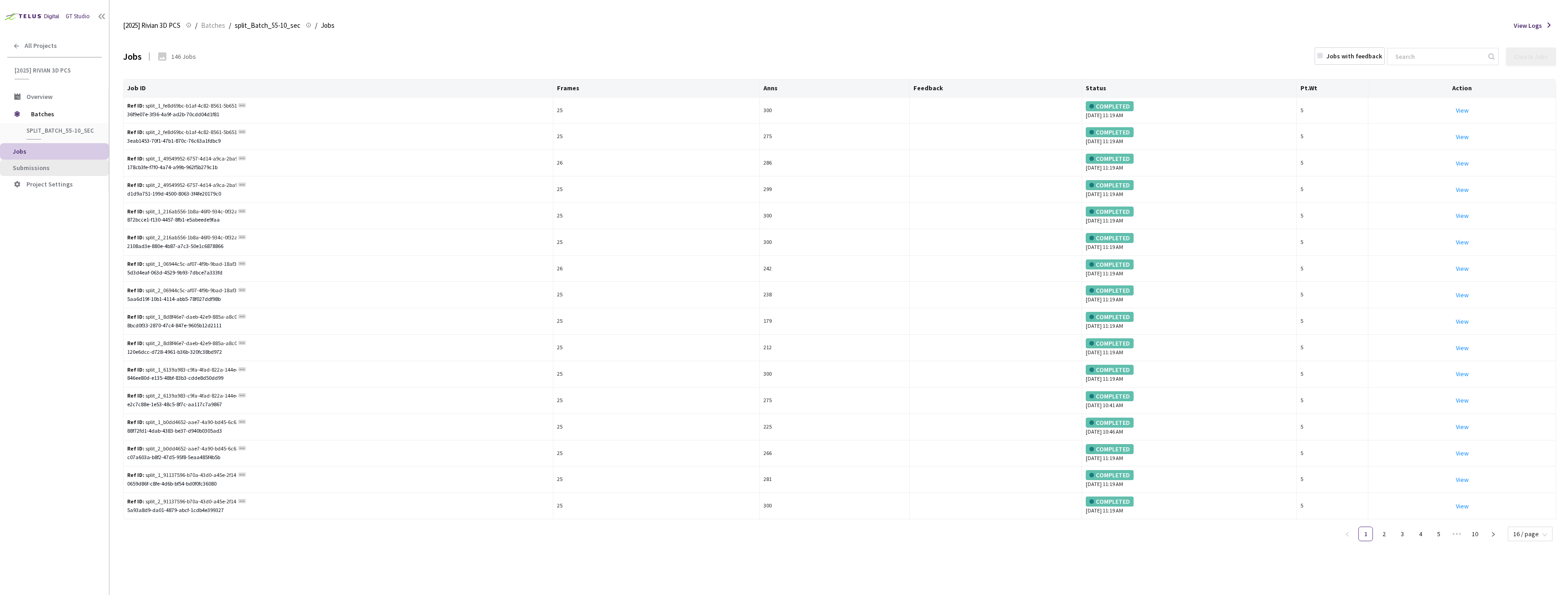
click at [55, 168] on span "Submissions" at bounding box center [57, 168] width 89 height 8
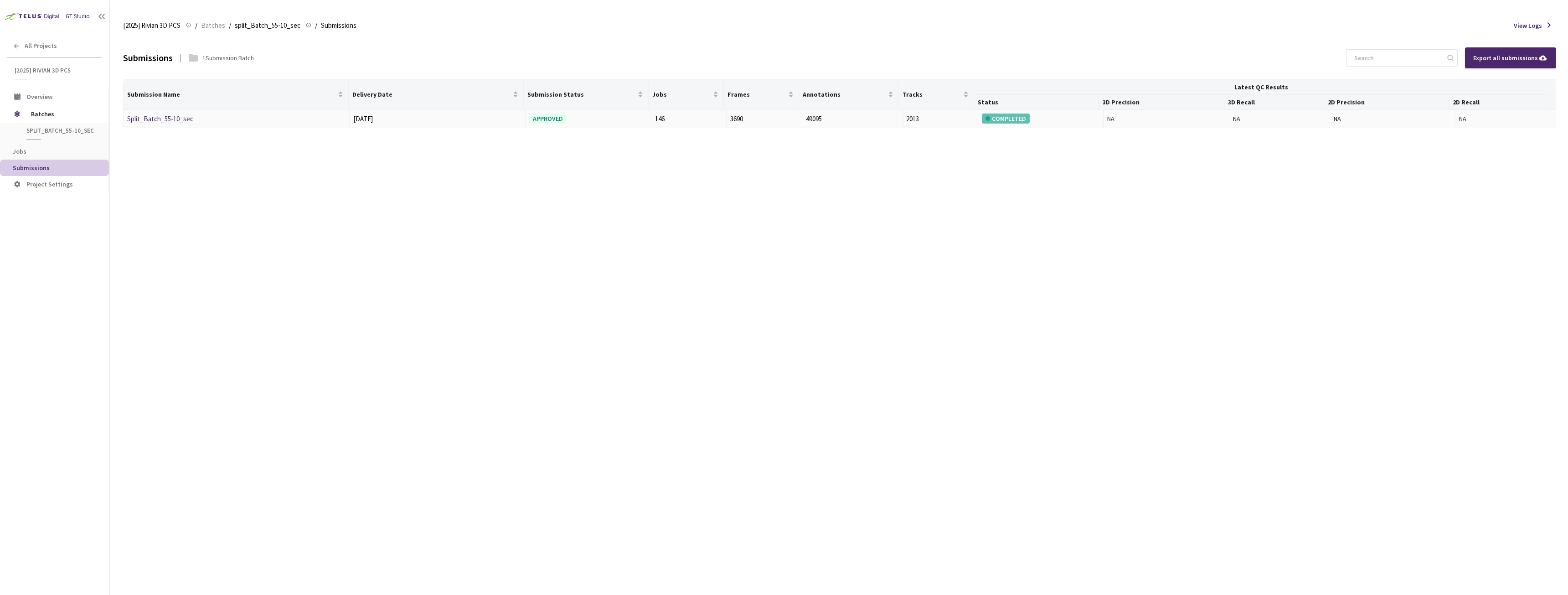
click at [166, 119] on link "Split_Batch_55-10_sec" at bounding box center [160, 119] width 66 height 9
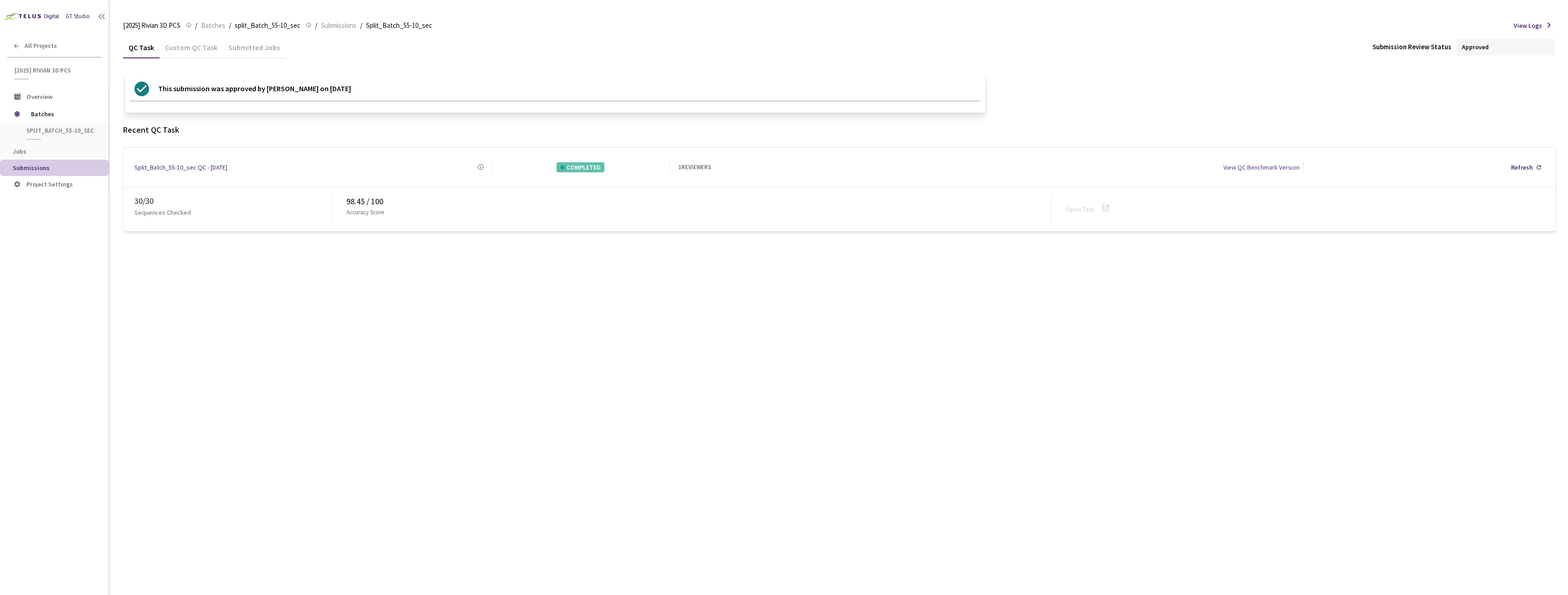
click at [187, 46] on div "Custom QC Task" at bounding box center [191, 50] width 63 height 15
click at [148, 48] on div "QC Task" at bounding box center [141, 50] width 37 height 15
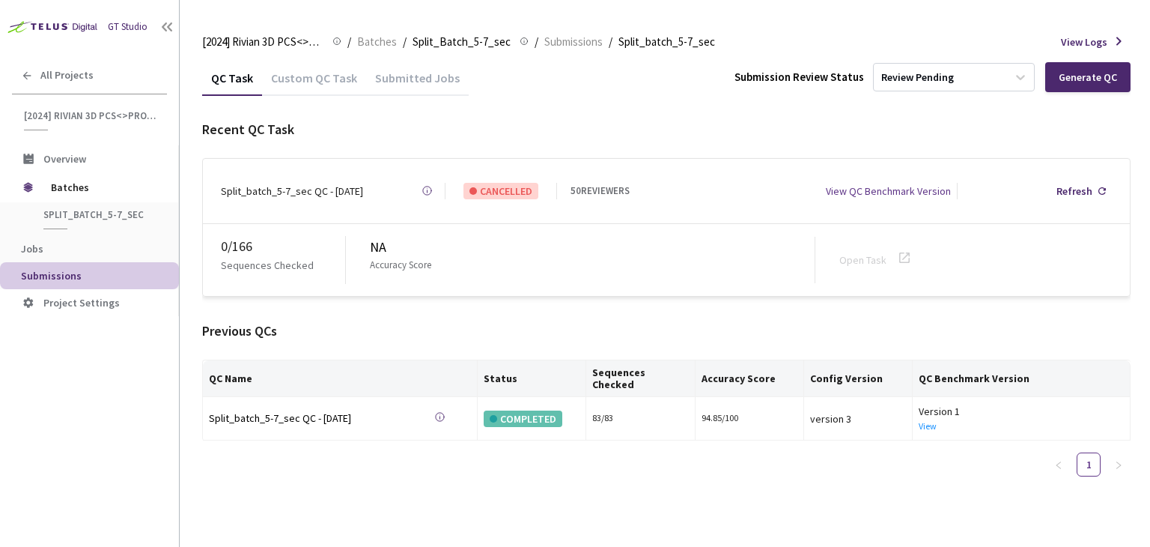
click at [315, 80] on div "Custom QC Task" at bounding box center [314, 82] width 104 height 25
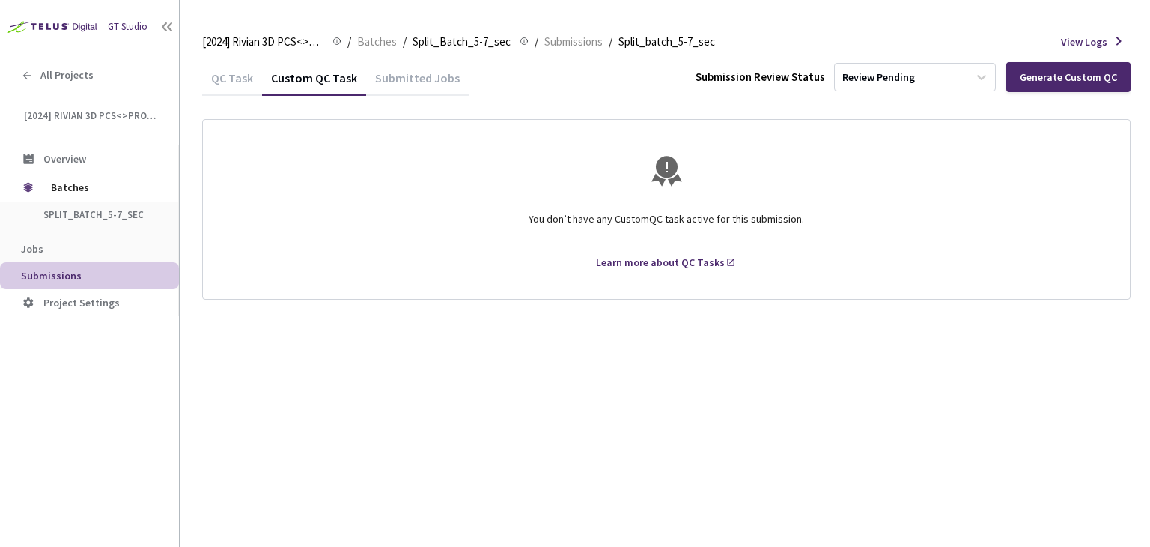
click at [250, 82] on div "QC Task" at bounding box center [232, 82] width 60 height 25
